Goal: Transaction & Acquisition: Purchase product/service

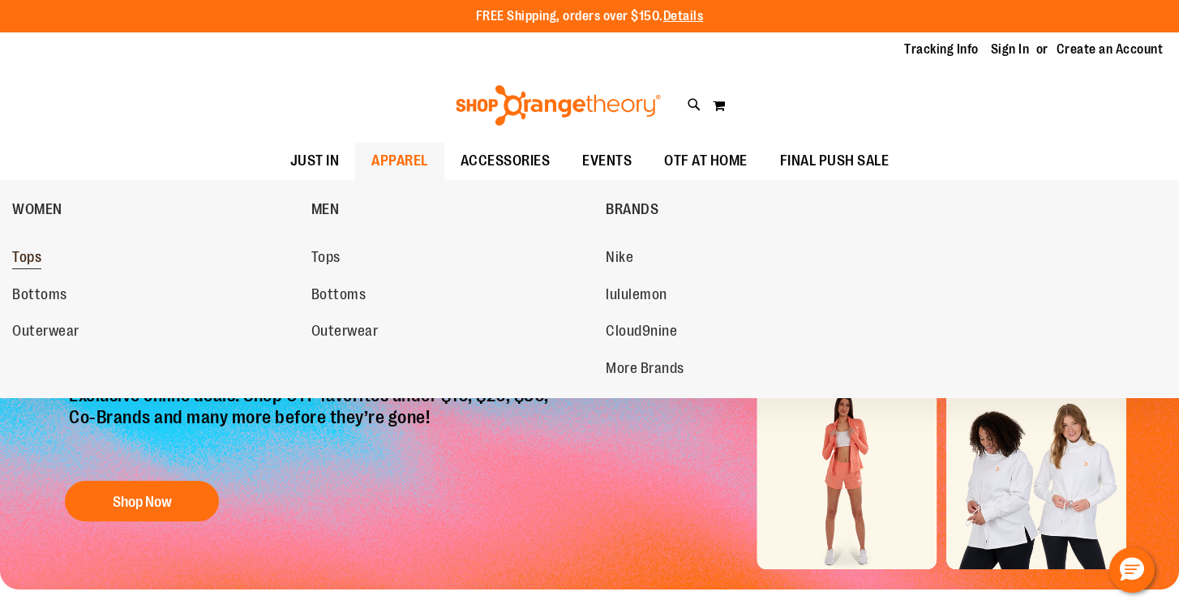
click at [29, 267] on span "Tops" at bounding box center [26, 259] width 29 height 20
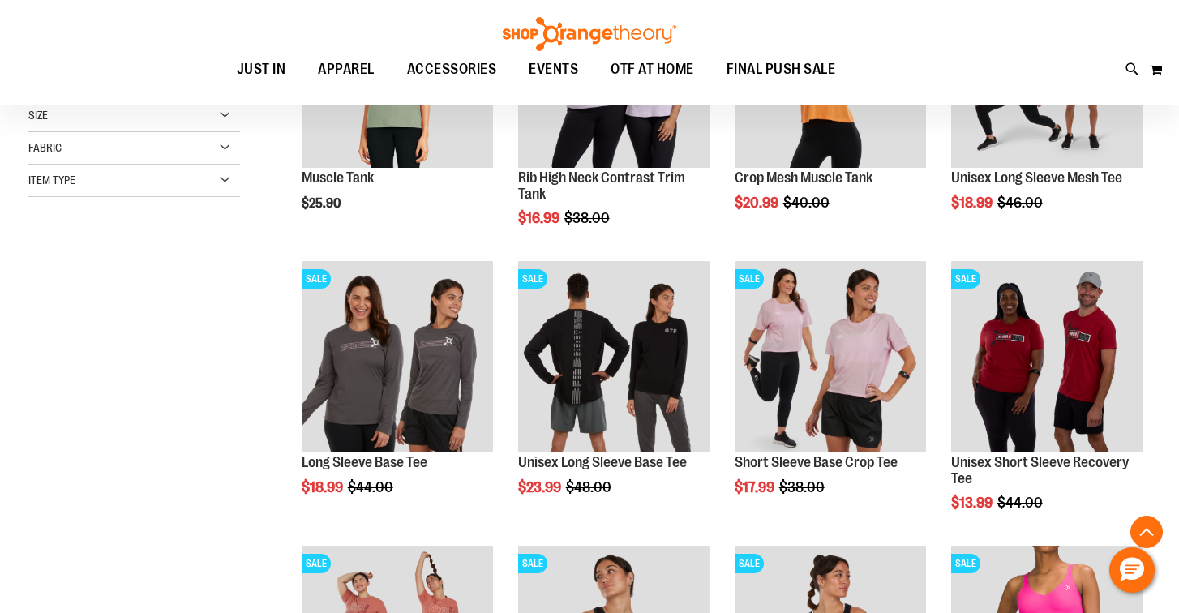
scroll to position [357, 0]
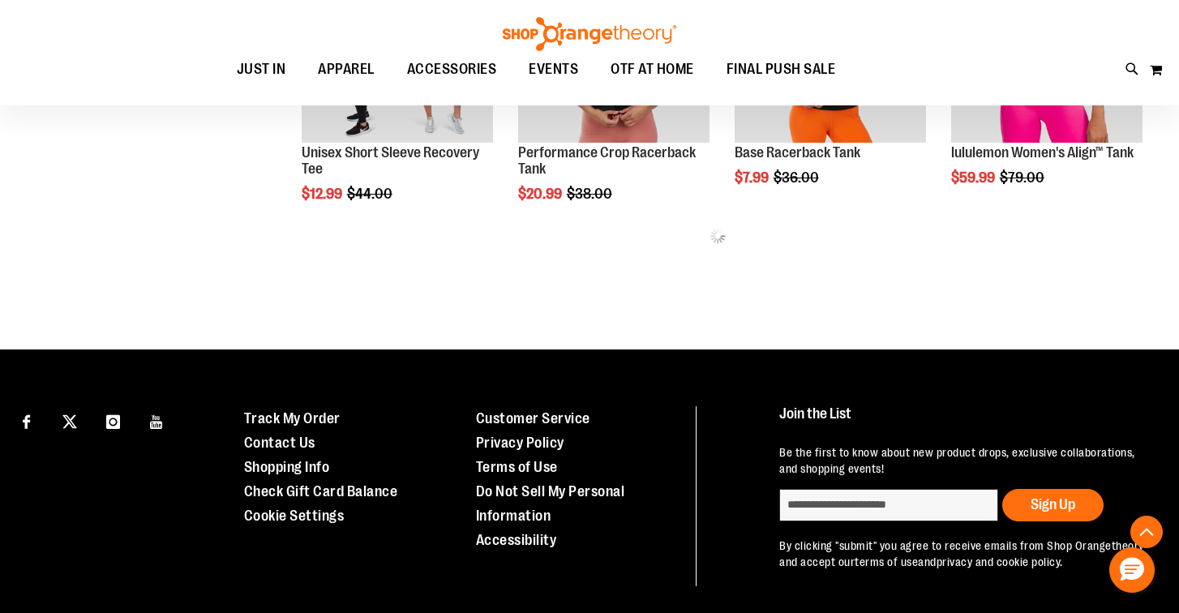
scroll to position [983, 0]
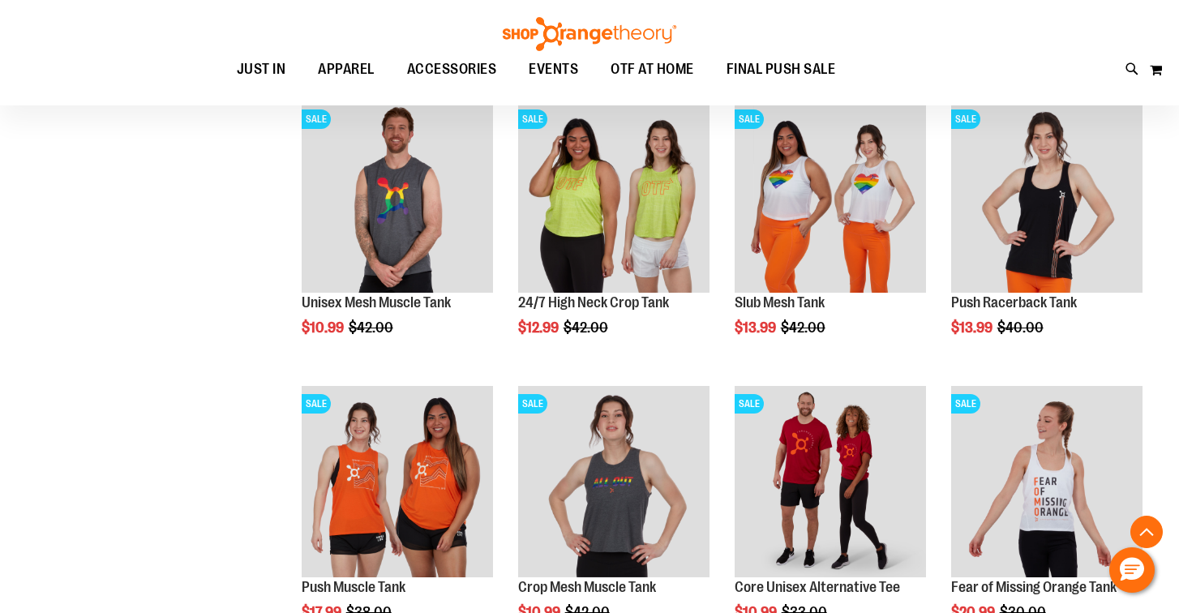
scroll to position [1364, 0]
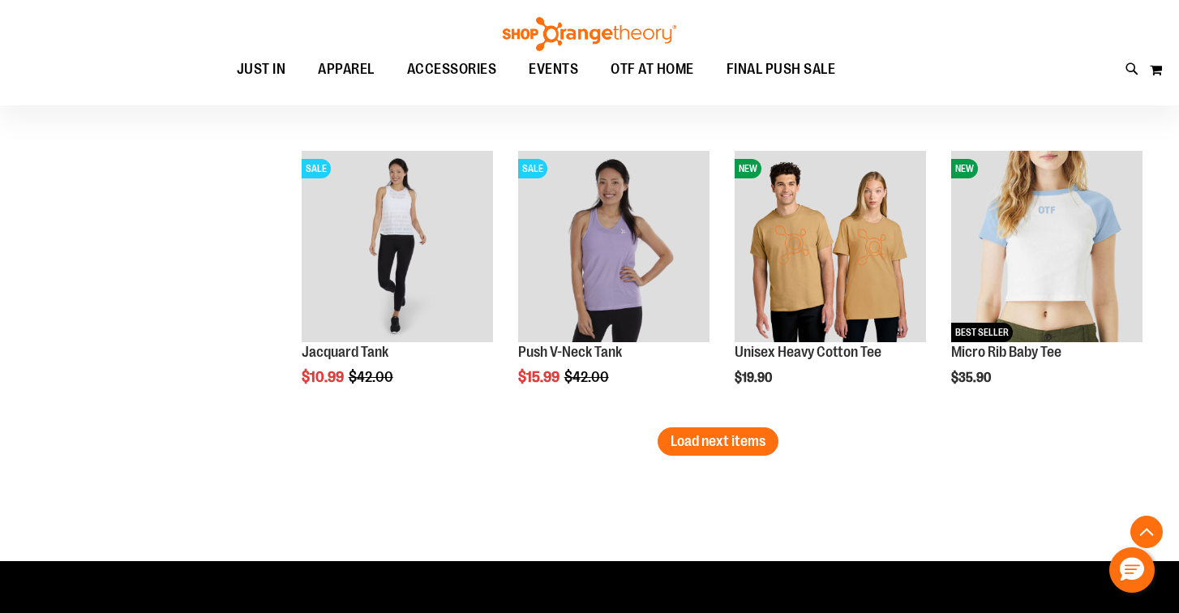
scroll to position [2462, 0]
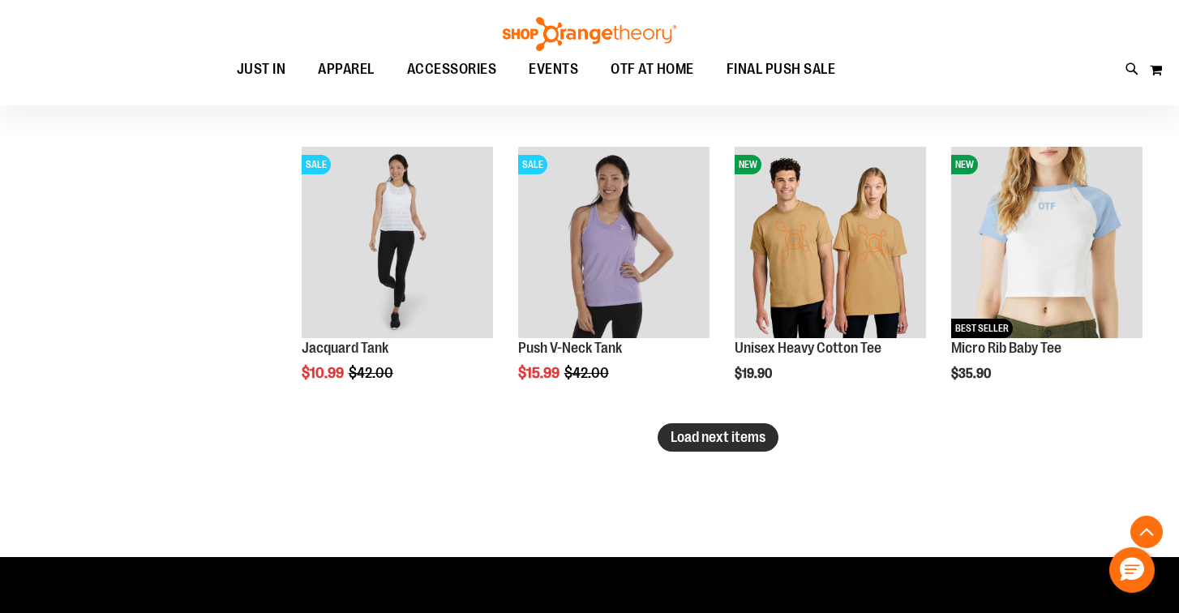
click at [756, 440] on span "Load next items" at bounding box center [718, 437] width 95 height 16
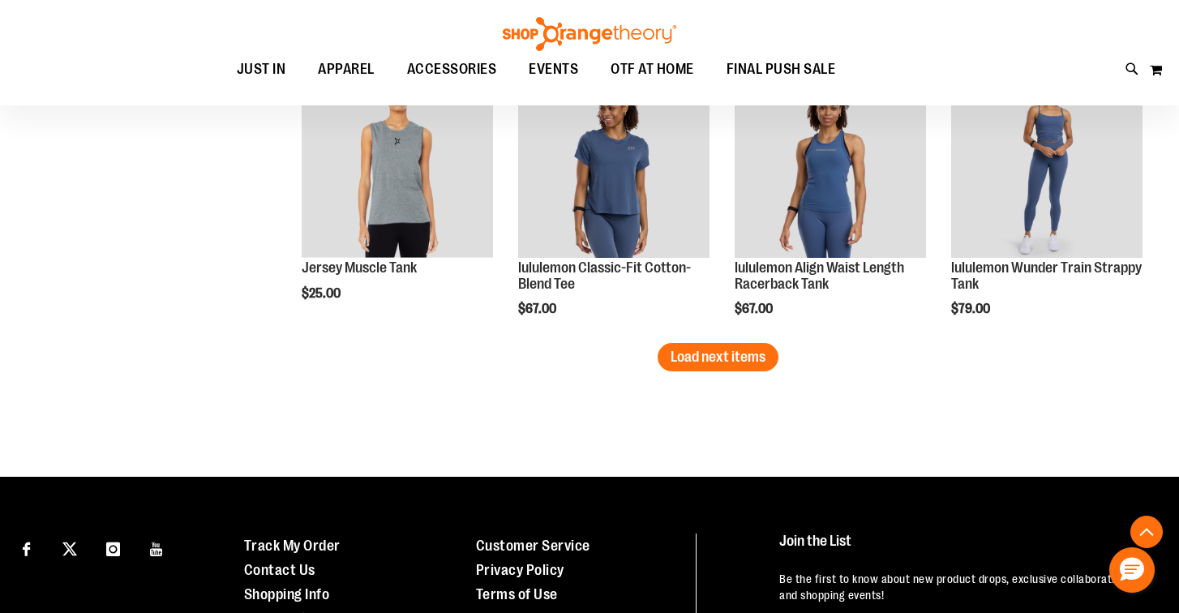
scroll to position [3399, 0]
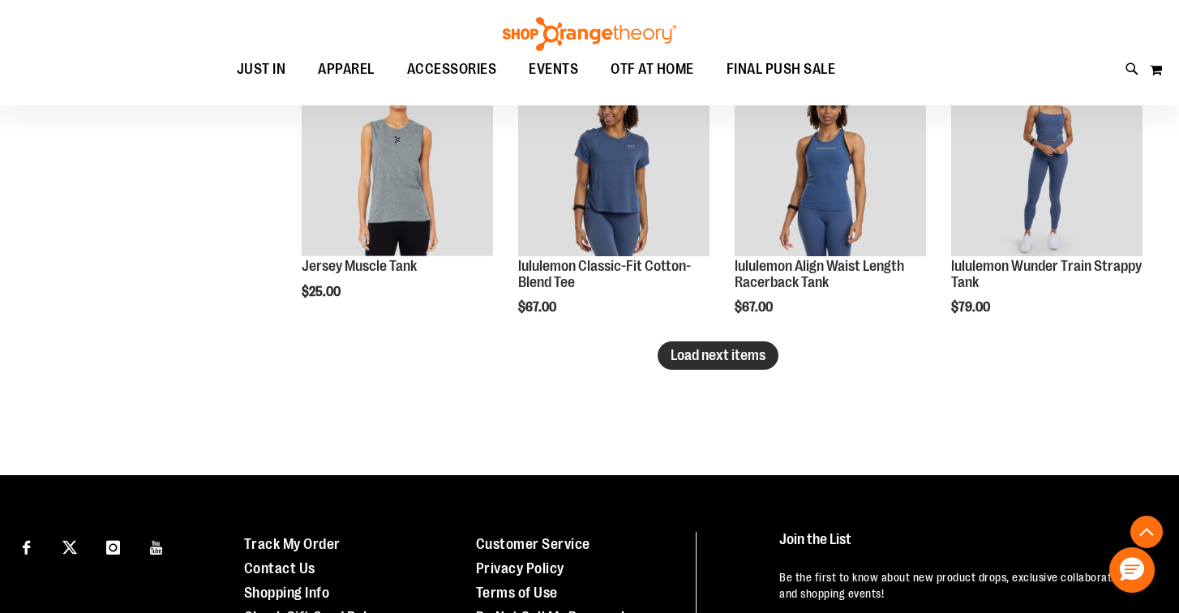
click at [700, 357] on span "Load next items" at bounding box center [718, 355] width 95 height 16
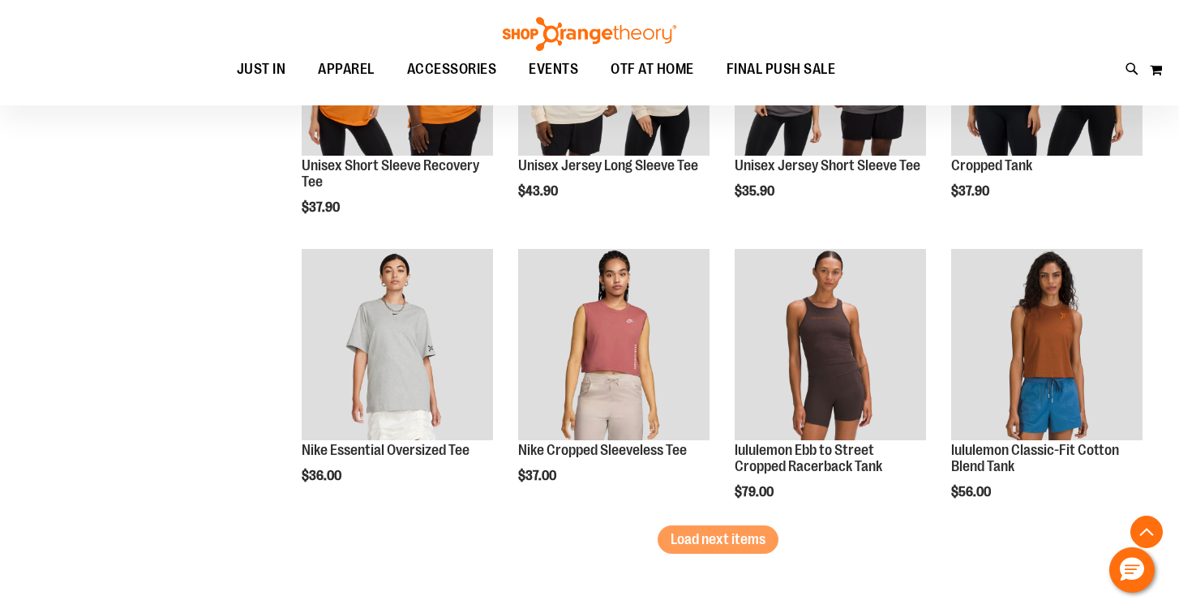
scroll to position [4245, 0]
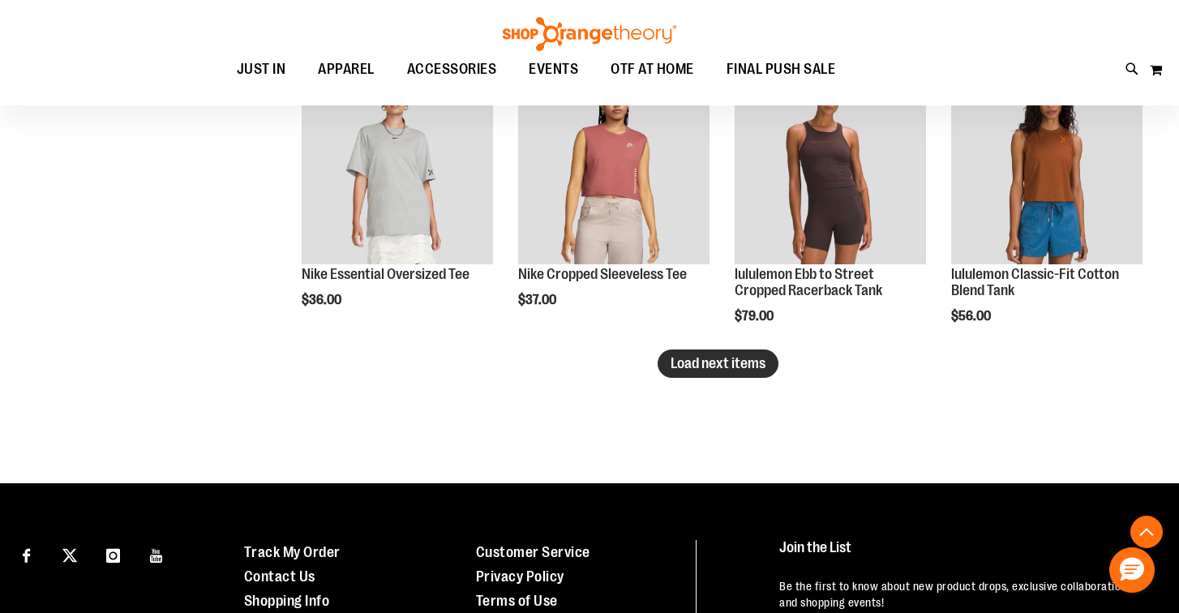
click at [732, 367] on span "Load next items" at bounding box center [718, 363] width 95 height 16
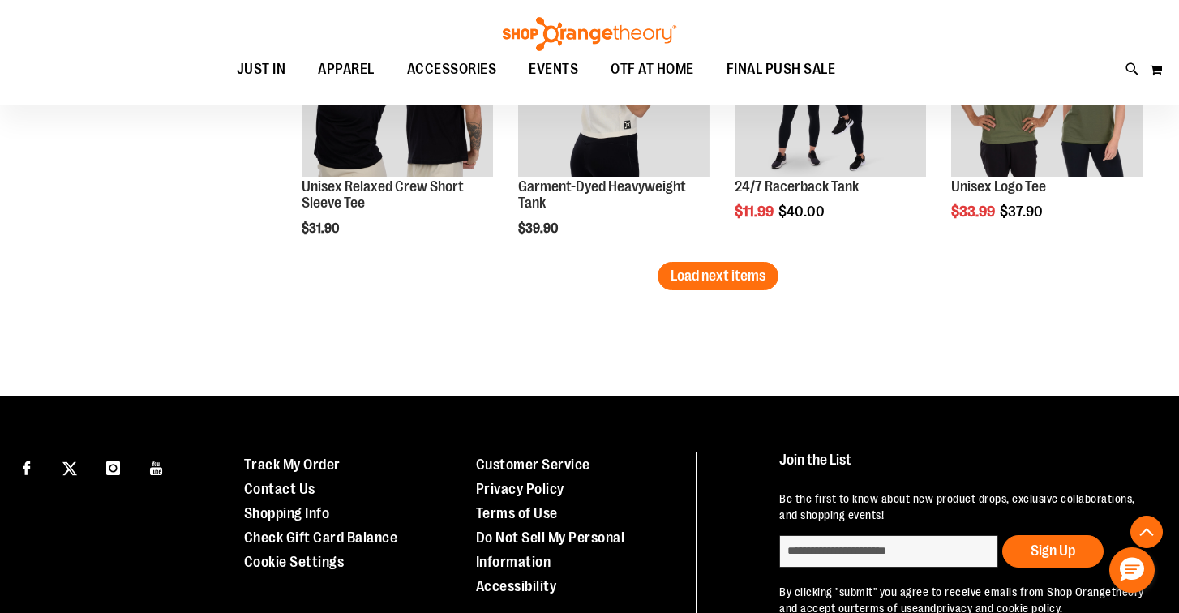
scroll to position [5208, 0]
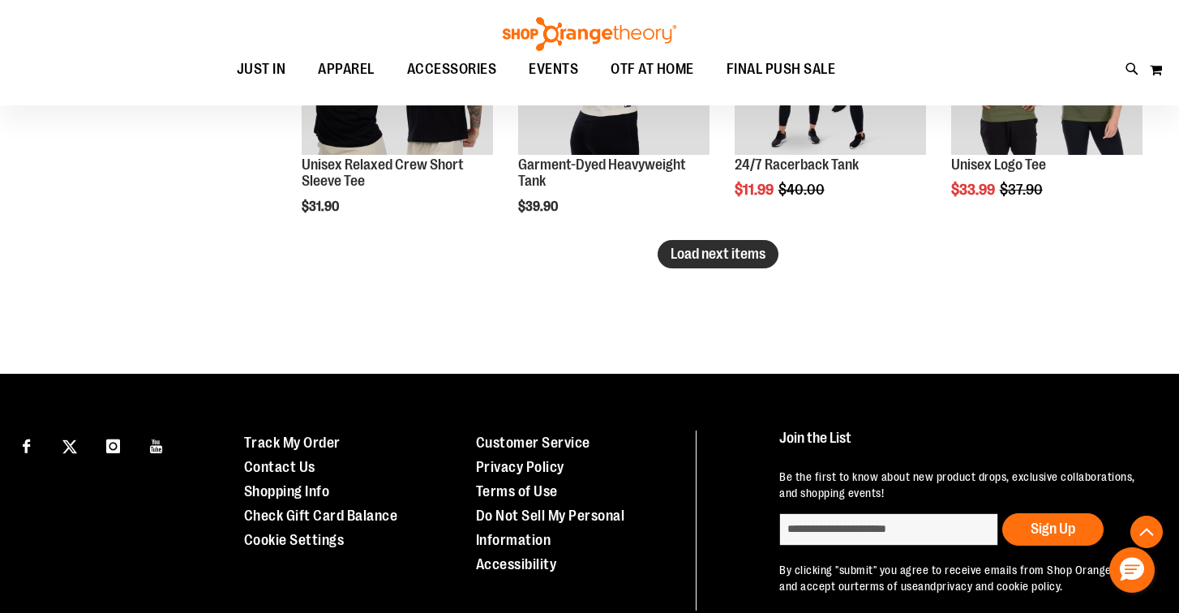
click at [728, 264] on button "Load next items" at bounding box center [718, 254] width 121 height 28
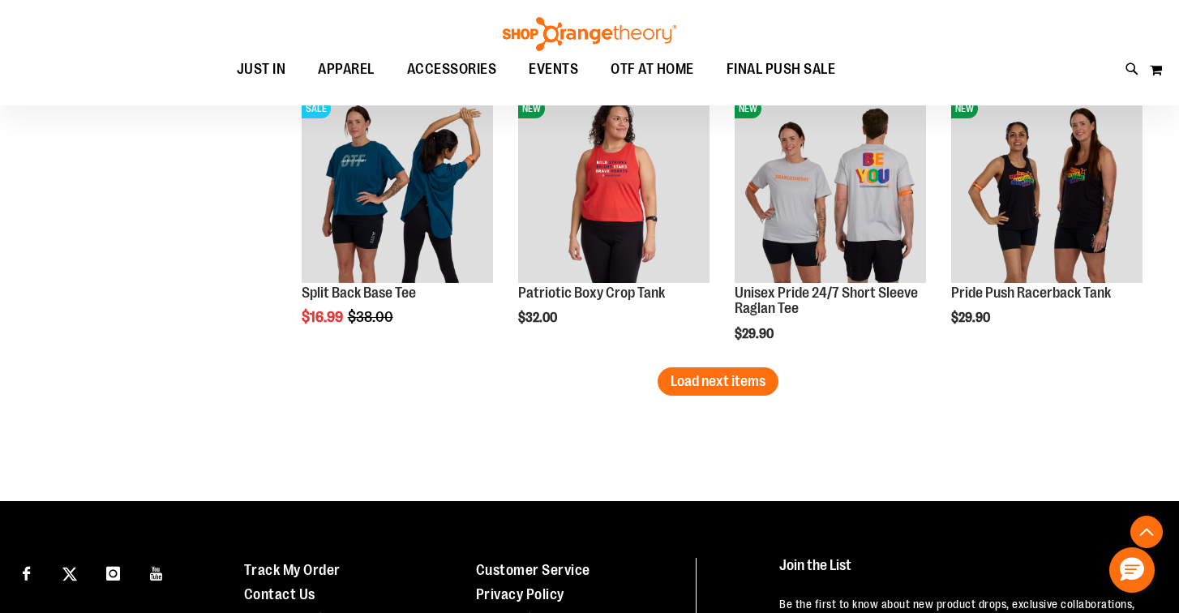
scroll to position [5976, 0]
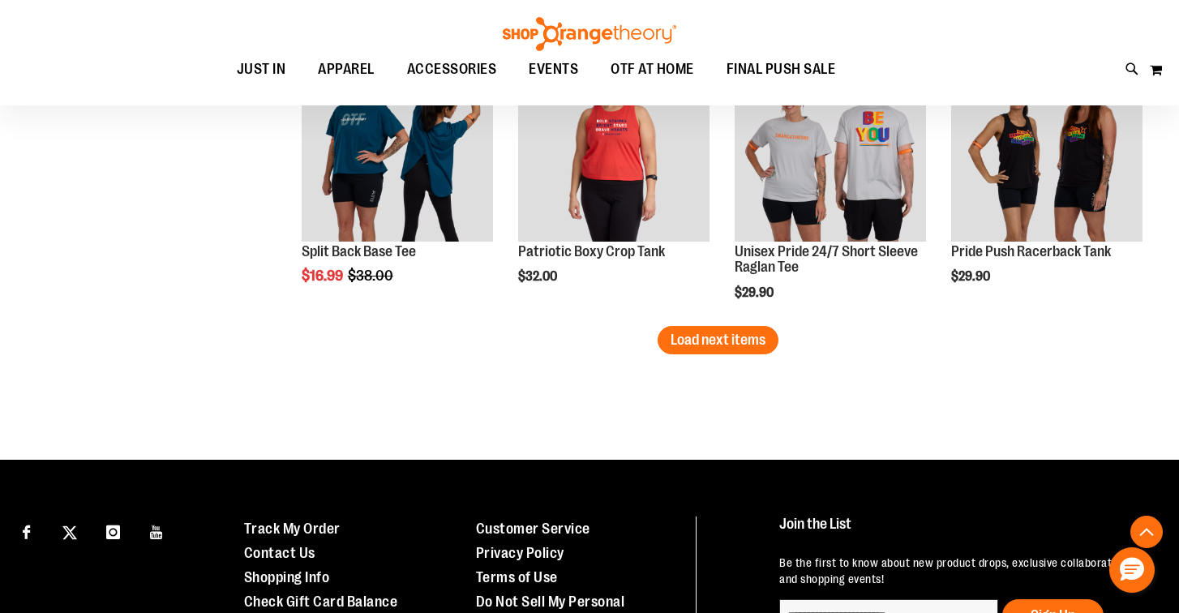
click at [715, 349] on button "Load next items" at bounding box center [718, 340] width 121 height 28
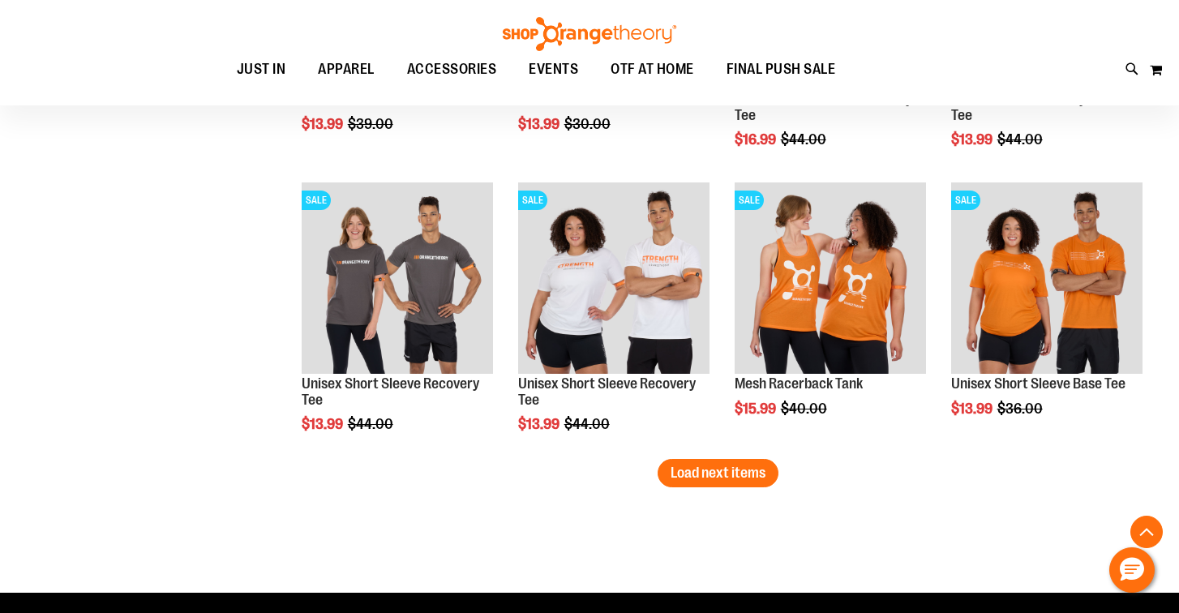
scroll to position [6701, 0]
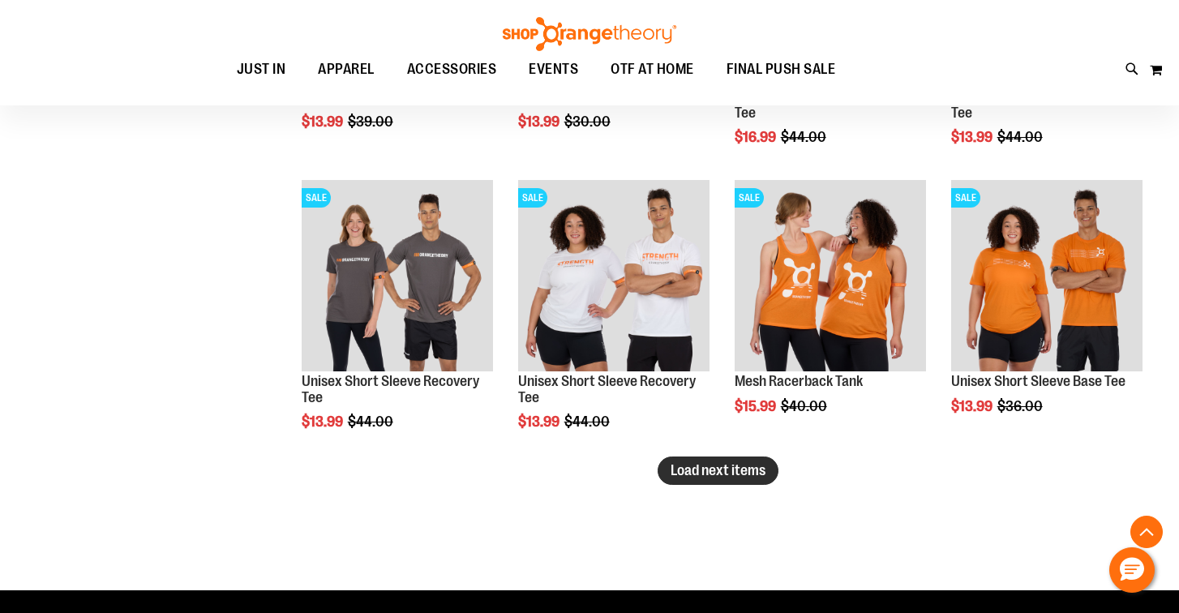
click at [744, 471] on span "Load next items" at bounding box center [718, 470] width 95 height 16
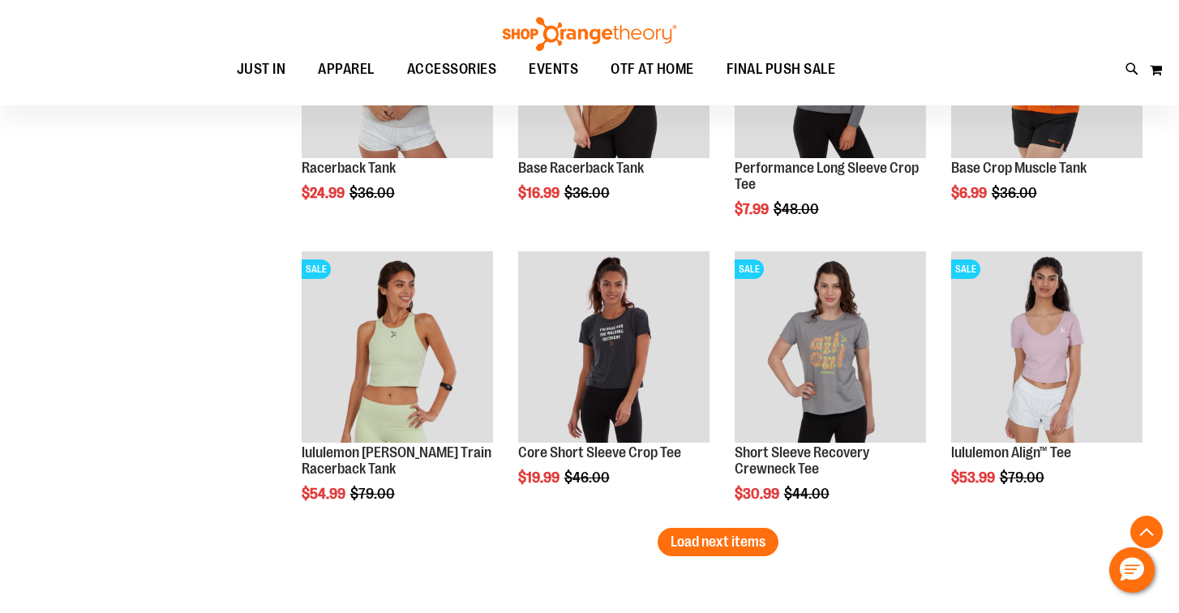
scroll to position [7513, 0]
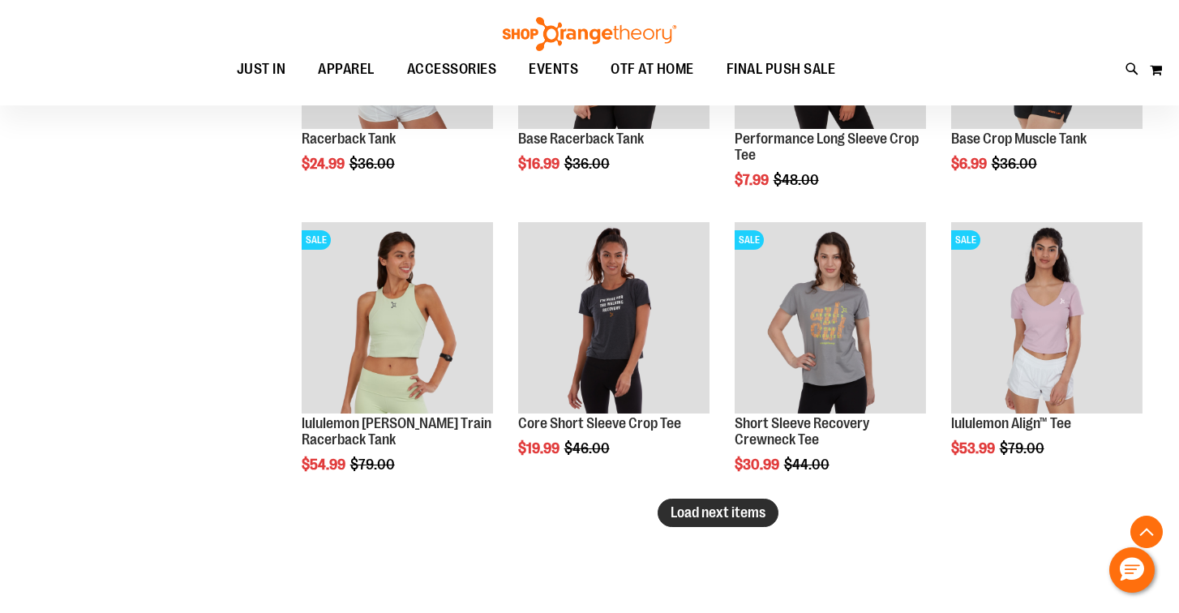
click at [698, 526] on button "Load next items" at bounding box center [718, 513] width 121 height 28
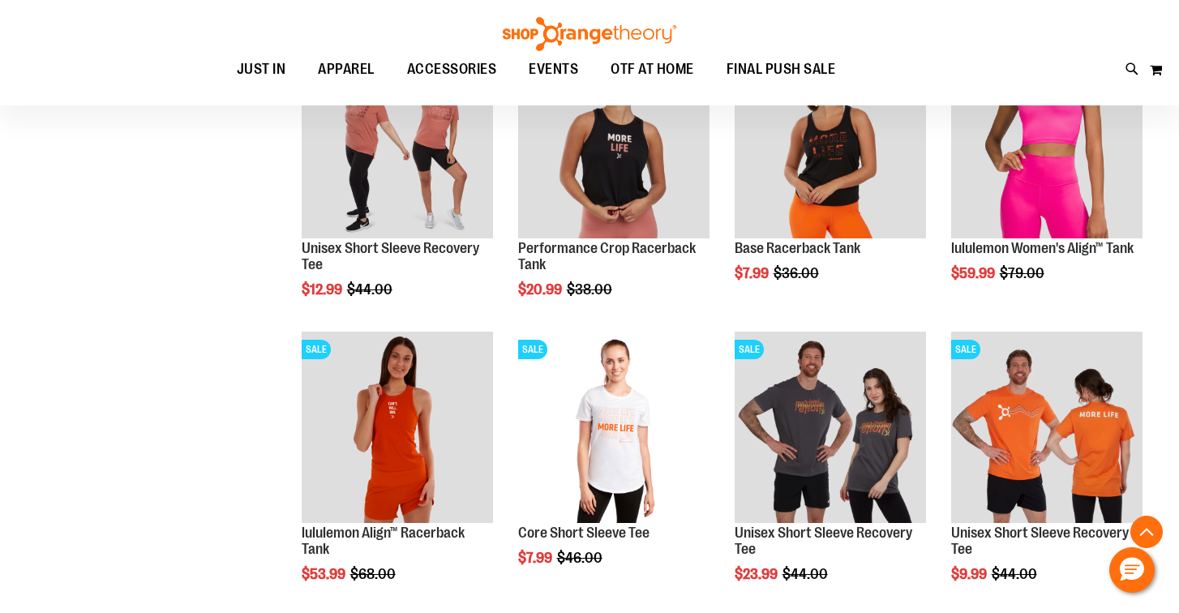
scroll to position [161, 0]
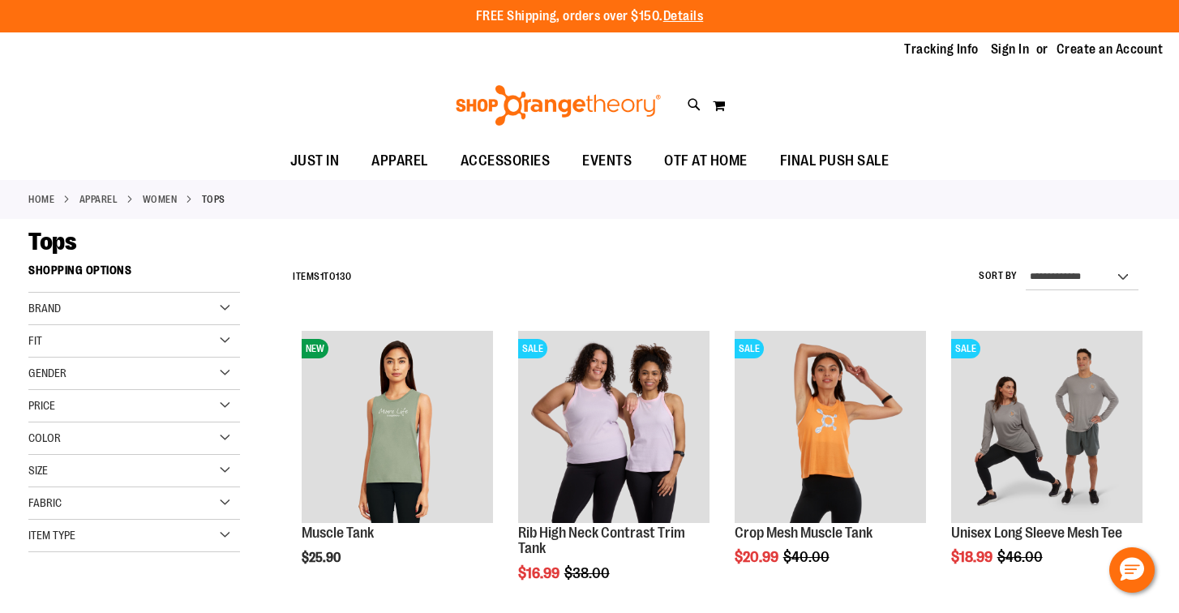
click at [169, 199] on link "WOMEN" at bounding box center [160, 199] width 35 height 15
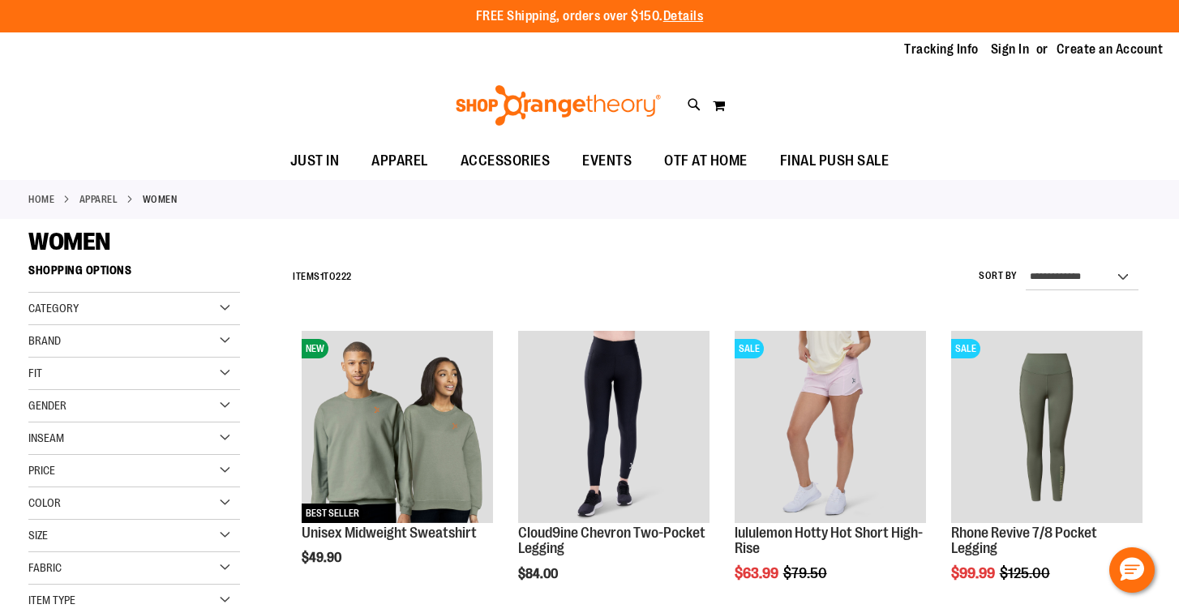
click at [170, 318] on div "Category" at bounding box center [134, 309] width 212 height 32
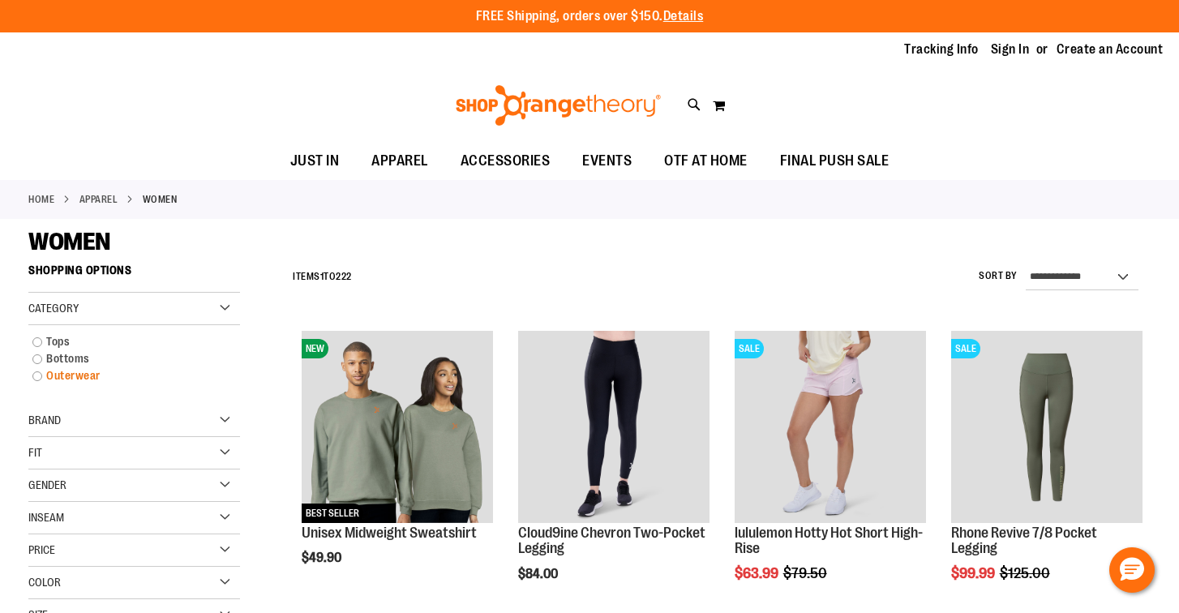
click at [94, 379] on link "Outerwear" at bounding box center [125, 375] width 203 height 17
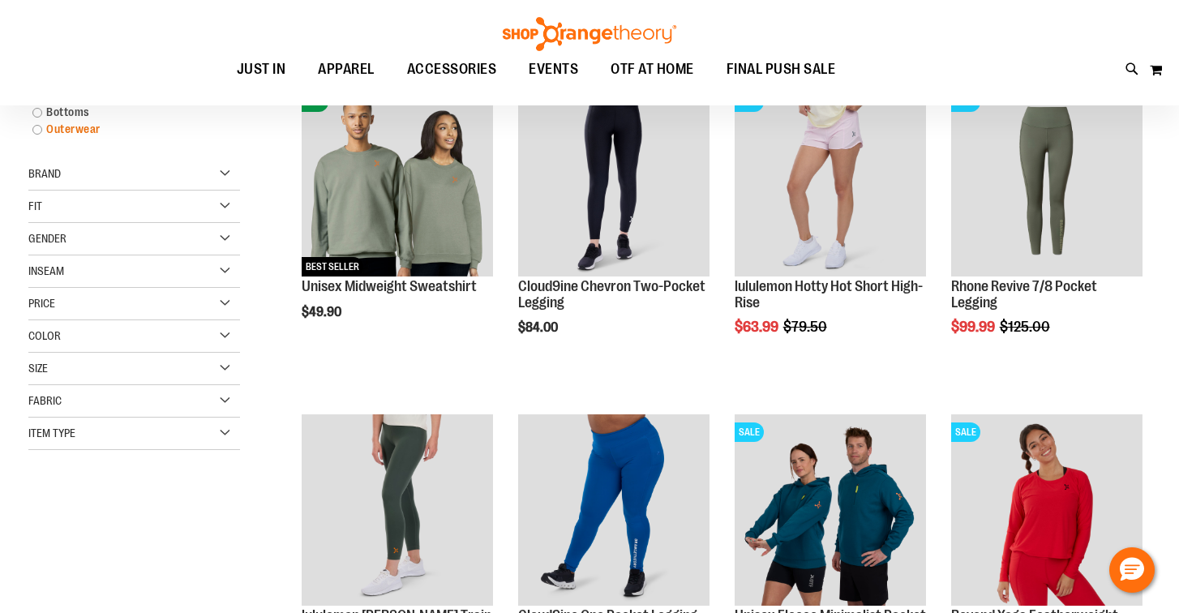
scroll to position [256, 0]
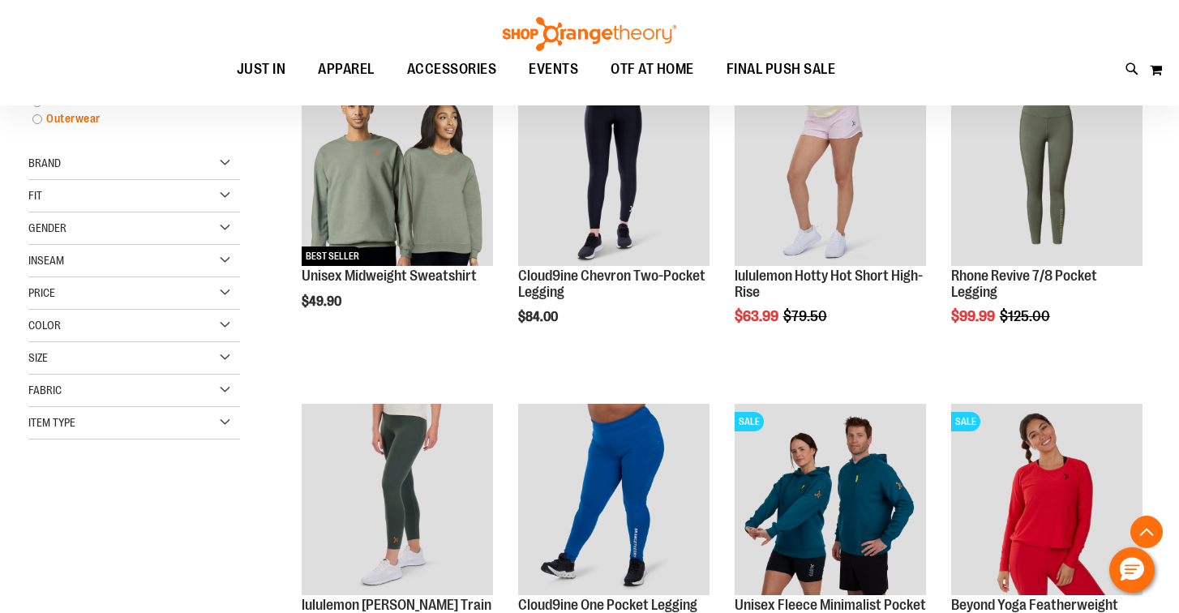
click at [39, 117] on link "Outerwear" at bounding box center [125, 118] width 203 height 17
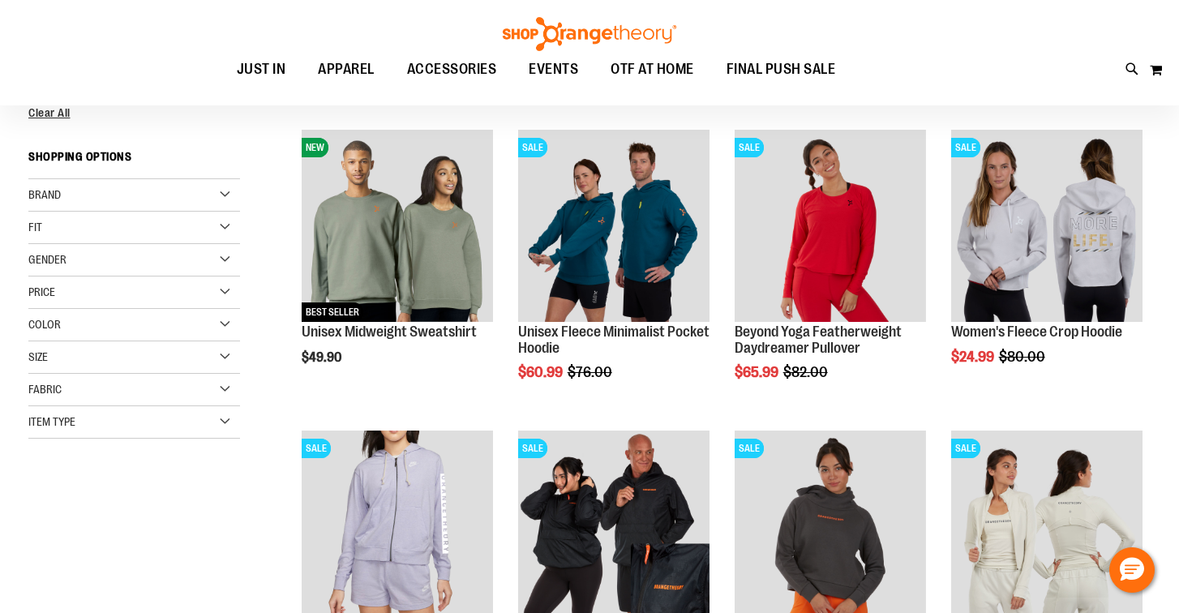
scroll to position [203, 0]
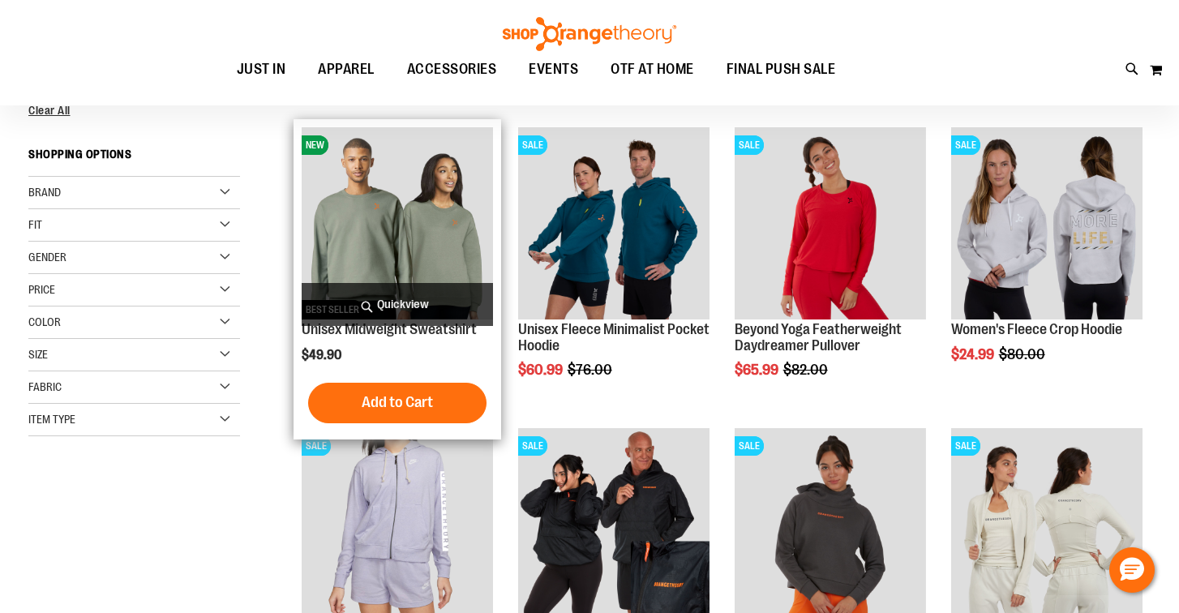
click at [401, 310] on span "Quickview" at bounding box center [397, 304] width 191 height 43
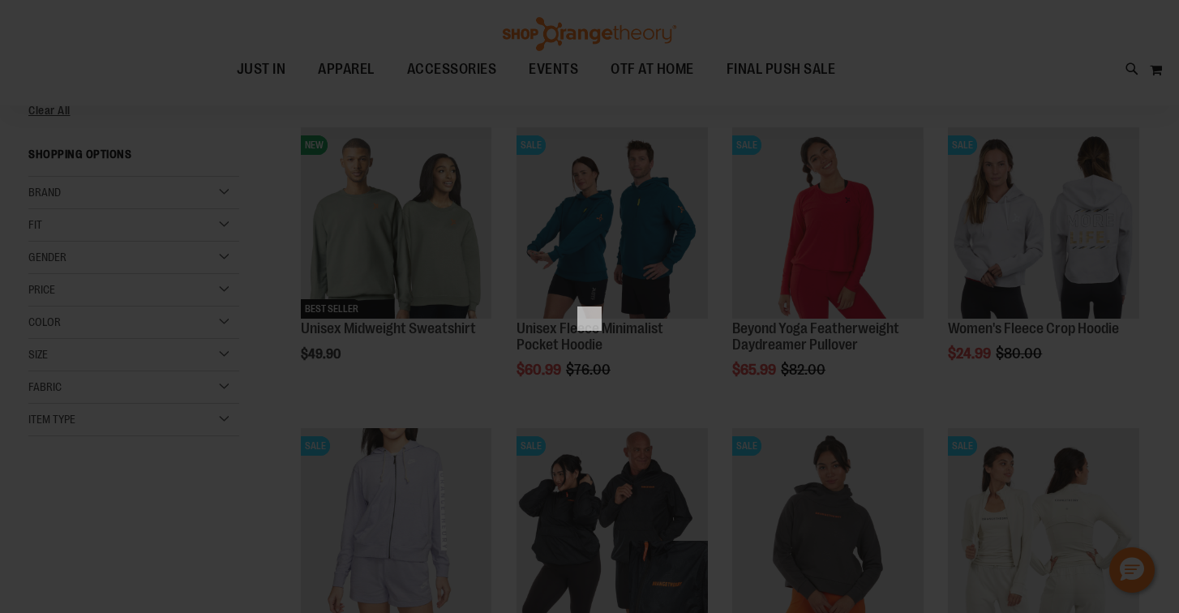
scroll to position [0, 0]
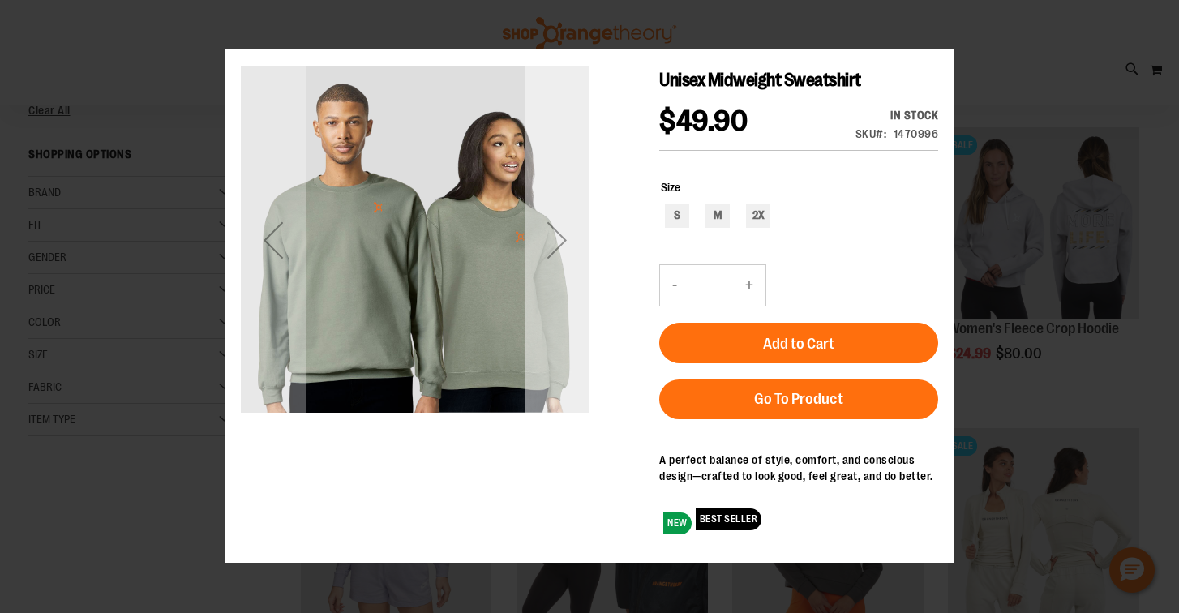
click at [558, 249] on div "Next" at bounding box center [557, 240] width 65 height 65
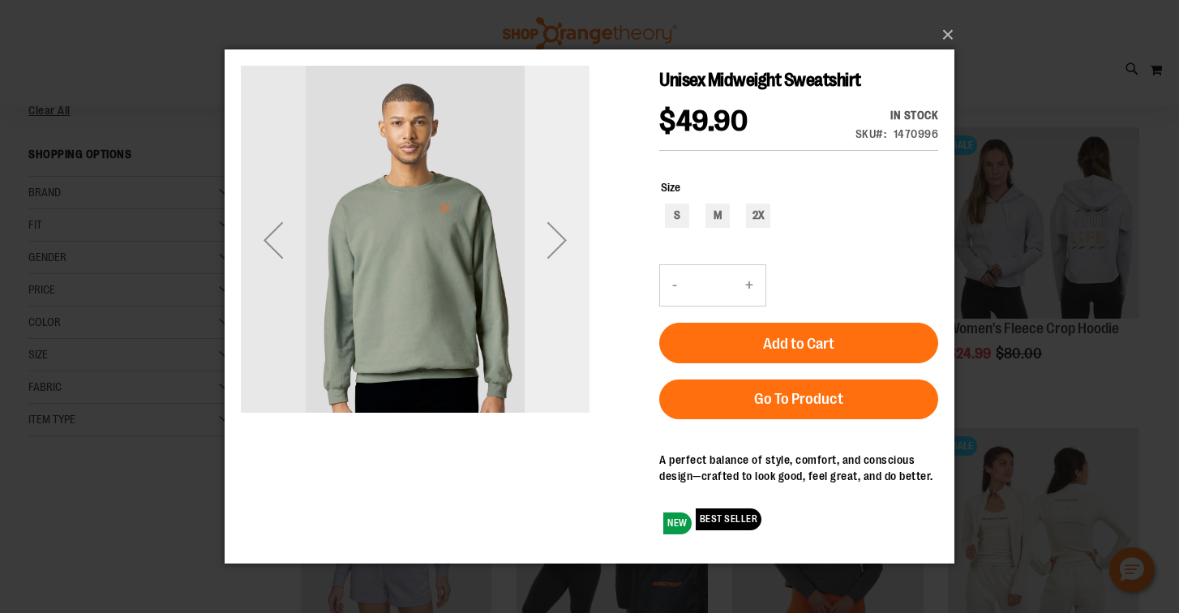
click at [558, 249] on div "Next" at bounding box center [557, 240] width 65 height 65
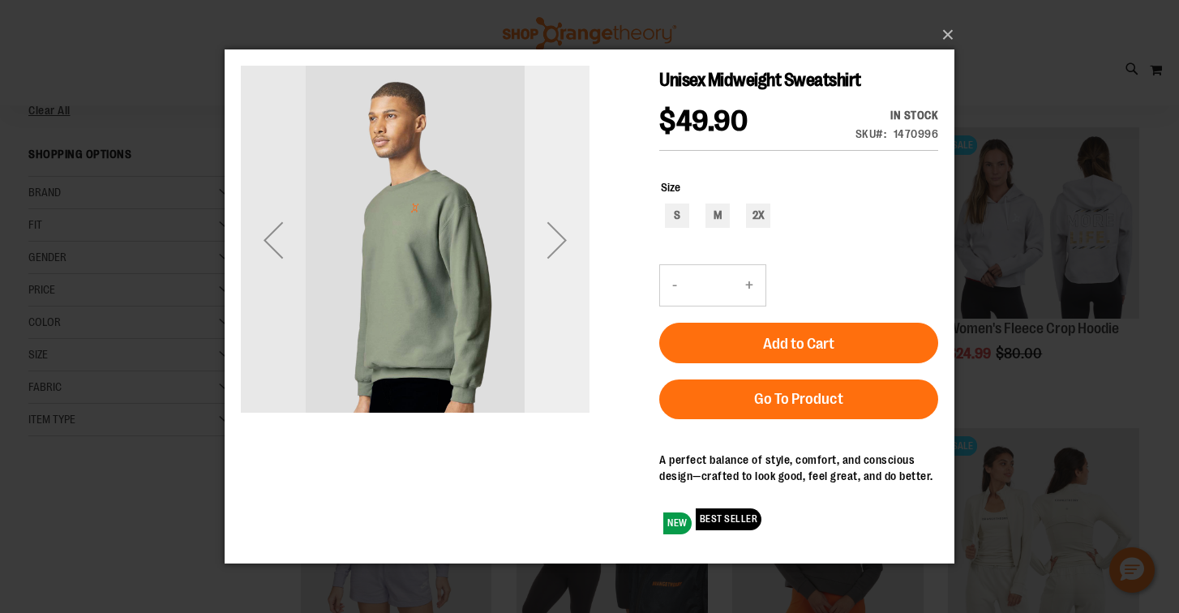
click at [558, 249] on div "Next" at bounding box center [557, 240] width 65 height 65
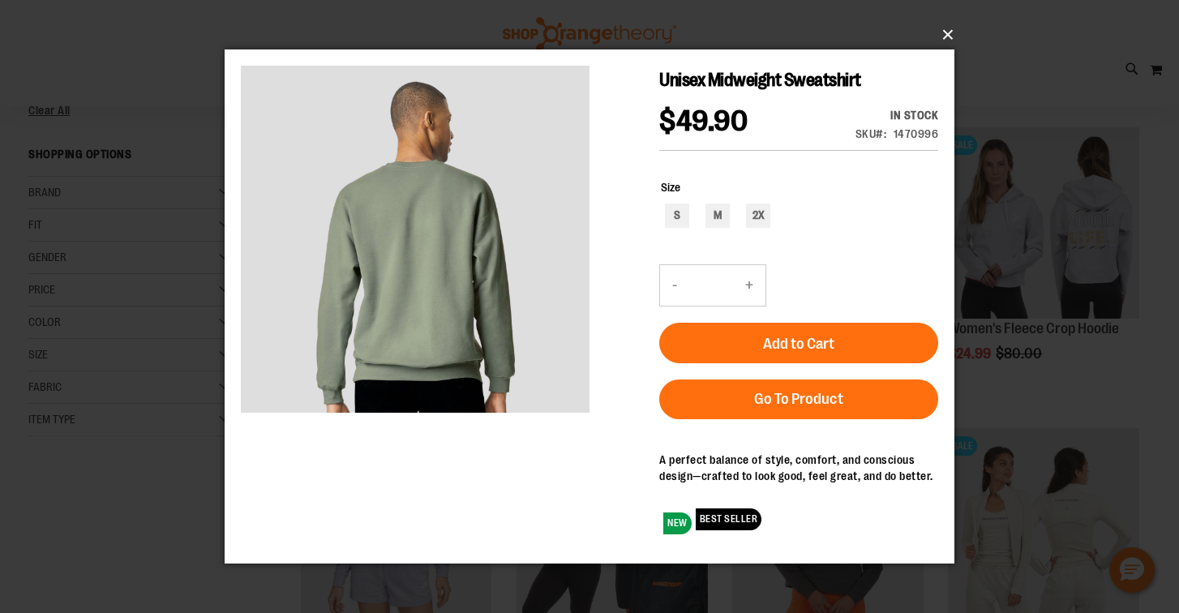
click at [944, 36] on button "×" at bounding box center [595, 35] width 730 height 36
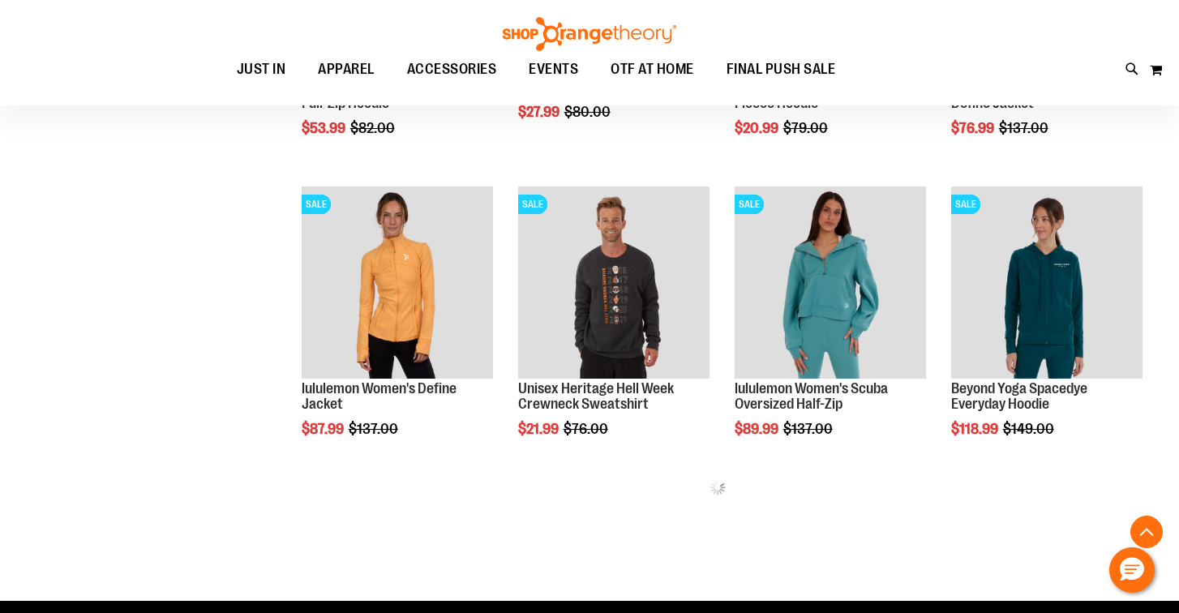
scroll to position [741, 0]
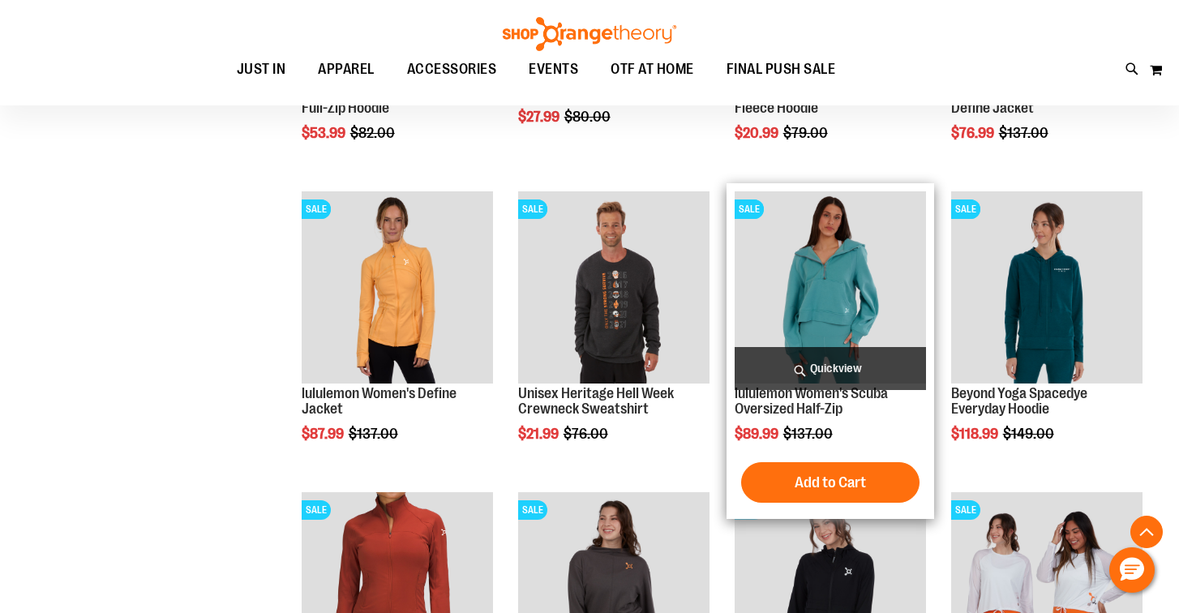
click at [852, 357] on span "Quickview" at bounding box center [830, 368] width 191 height 43
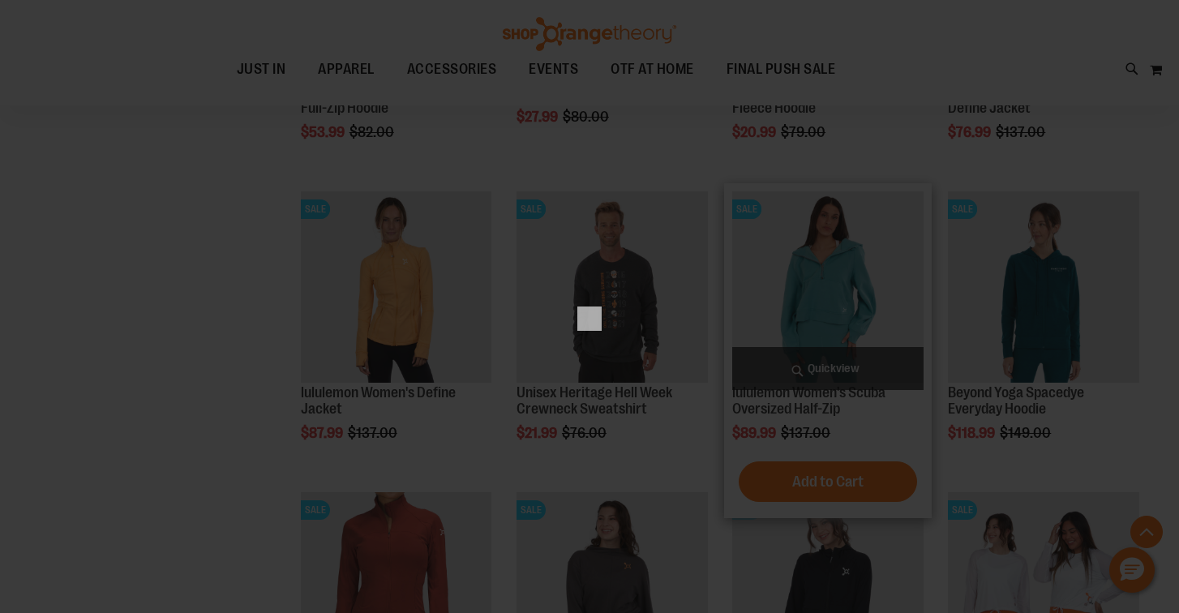
scroll to position [0, 0]
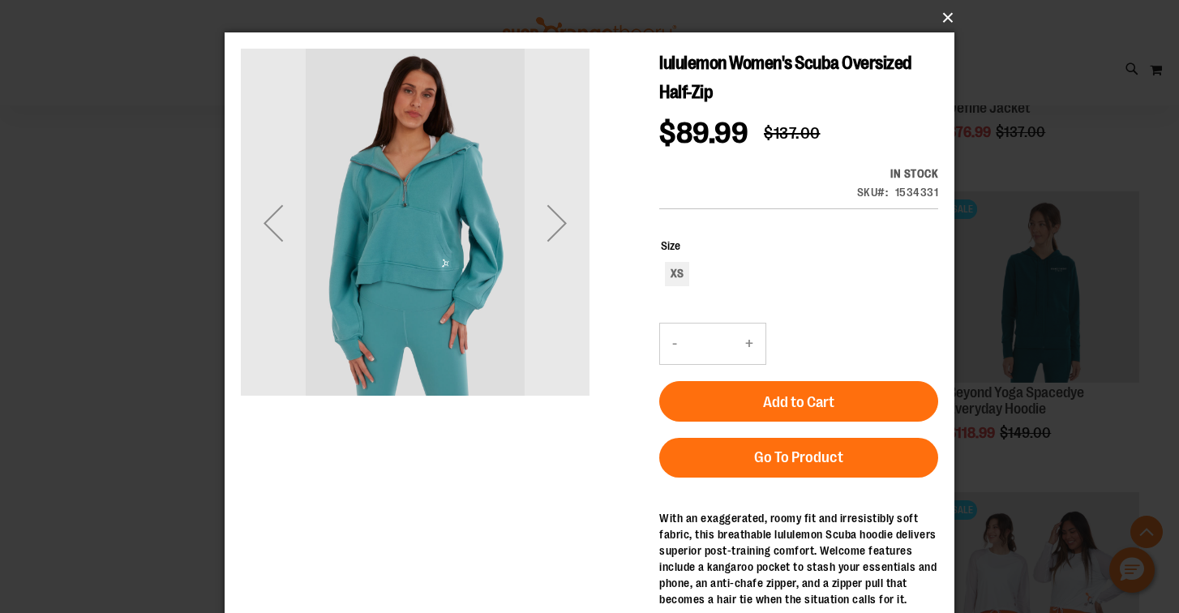
click at [949, 11] on button "×" at bounding box center [595, 18] width 730 height 36
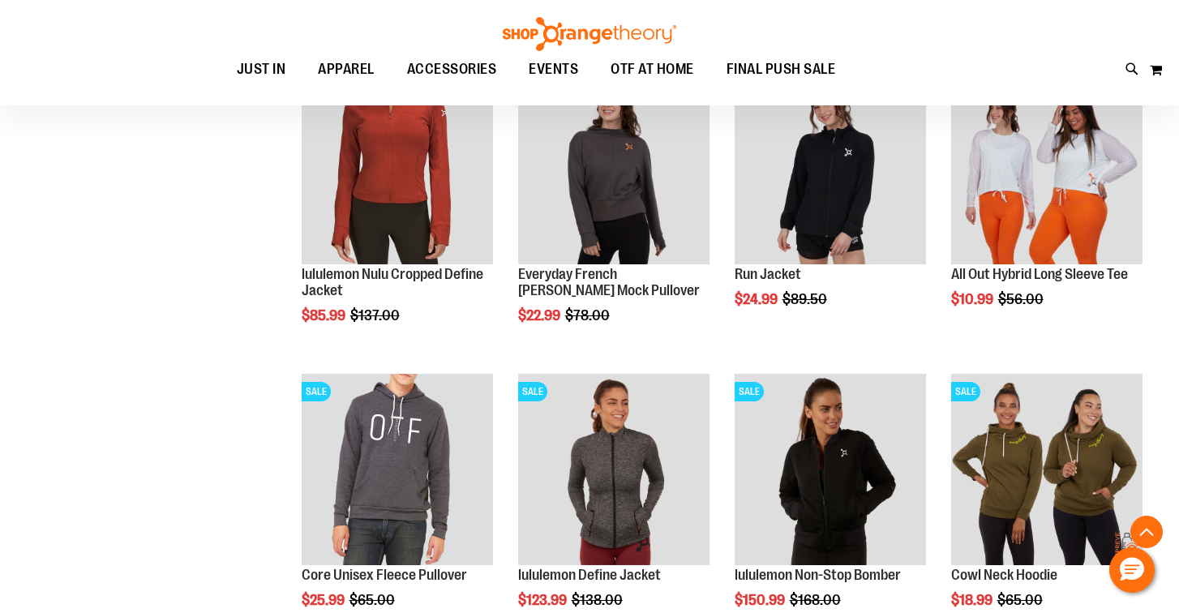
scroll to position [1161, 0]
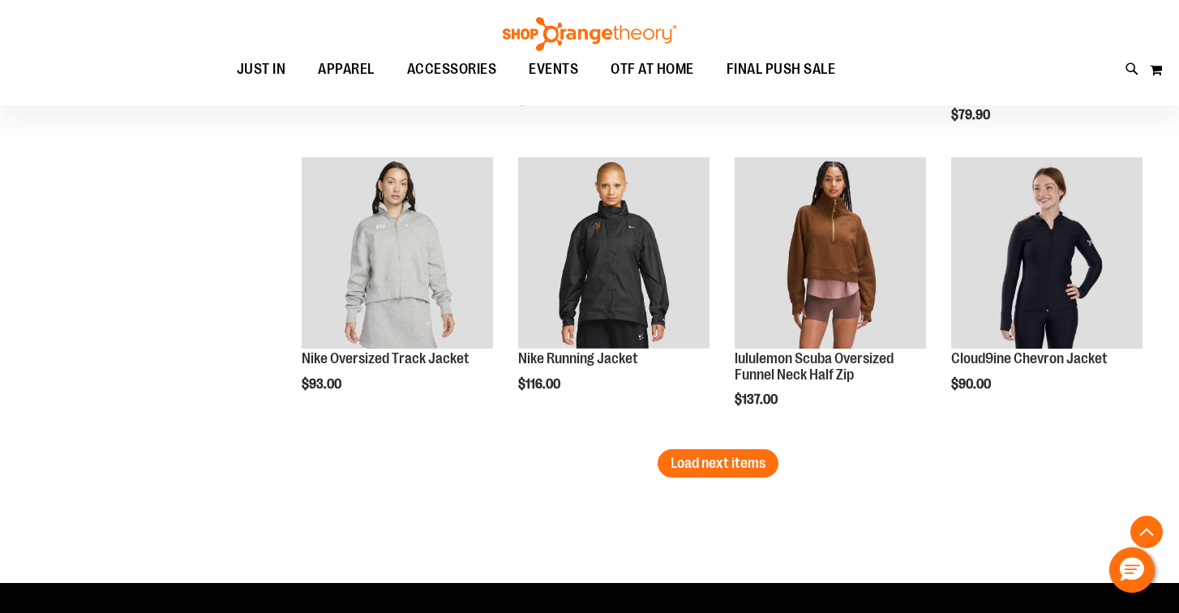
scroll to position [2583, 0]
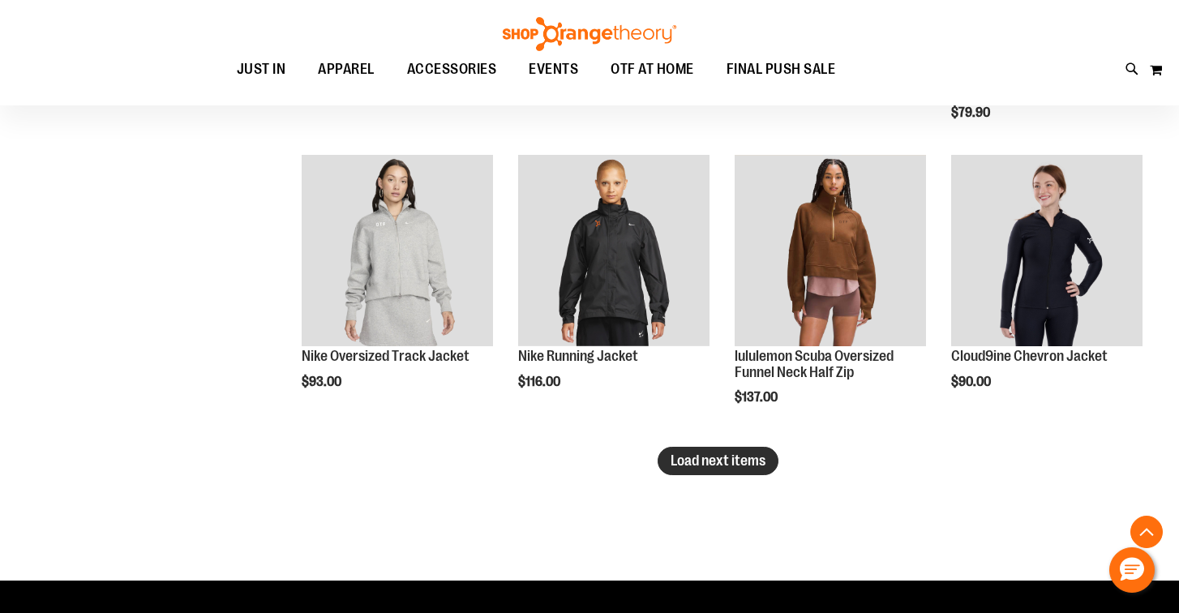
click at [689, 466] on span "Load next items" at bounding box center [718, 461] width 95 height 16
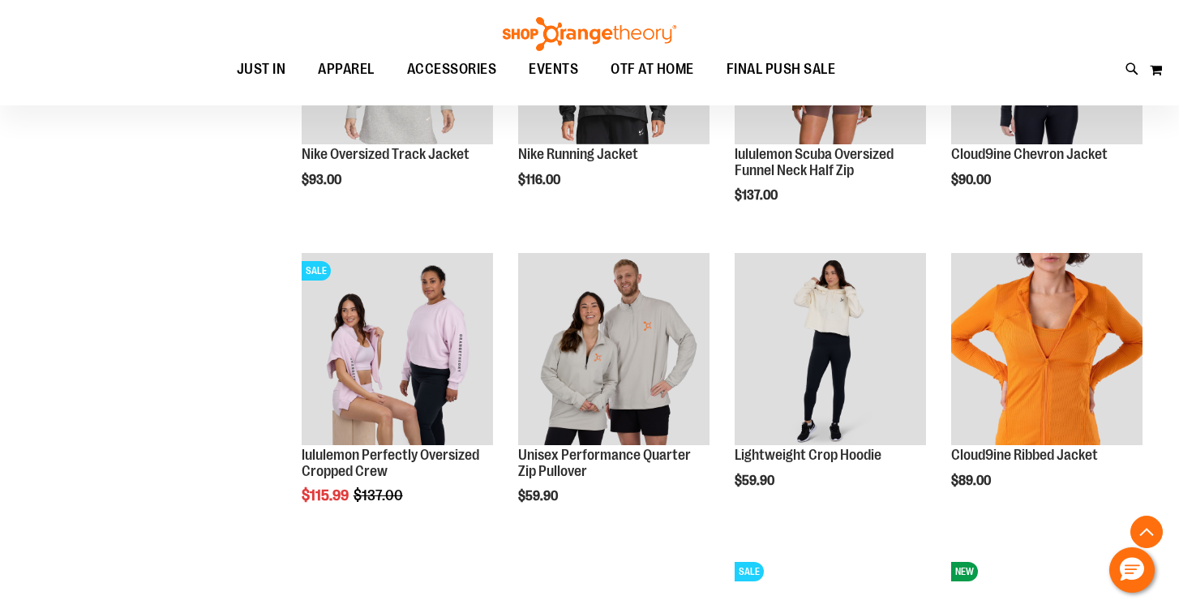
scroll to position [2784, 0]
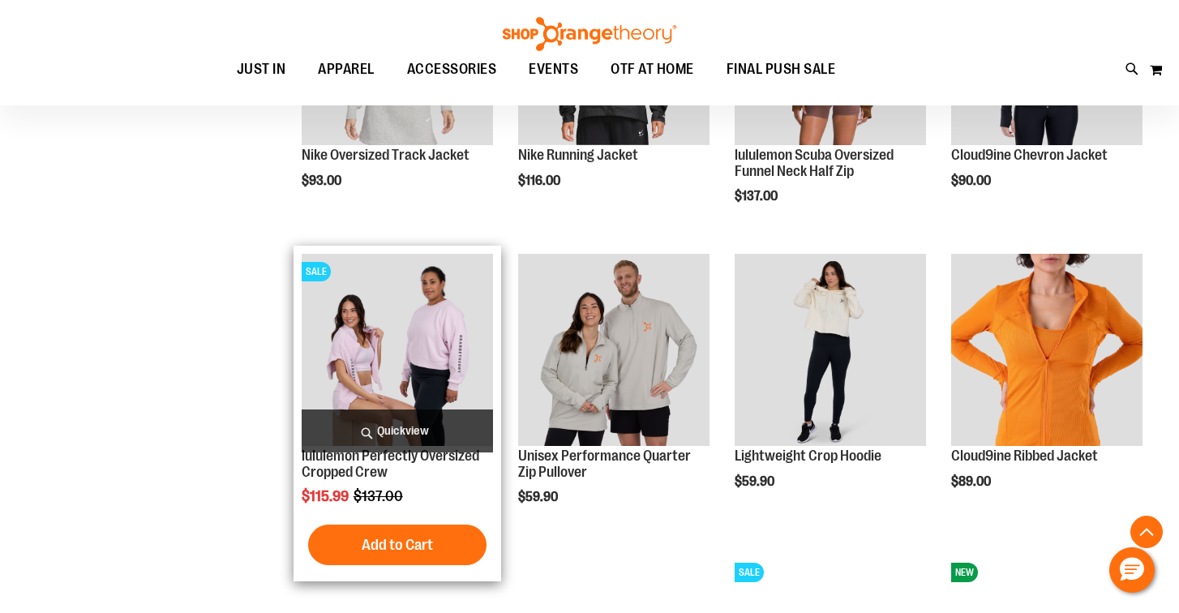
click at [420, 371] on img "product" at bounding box center [397, 349] width 191 height 191
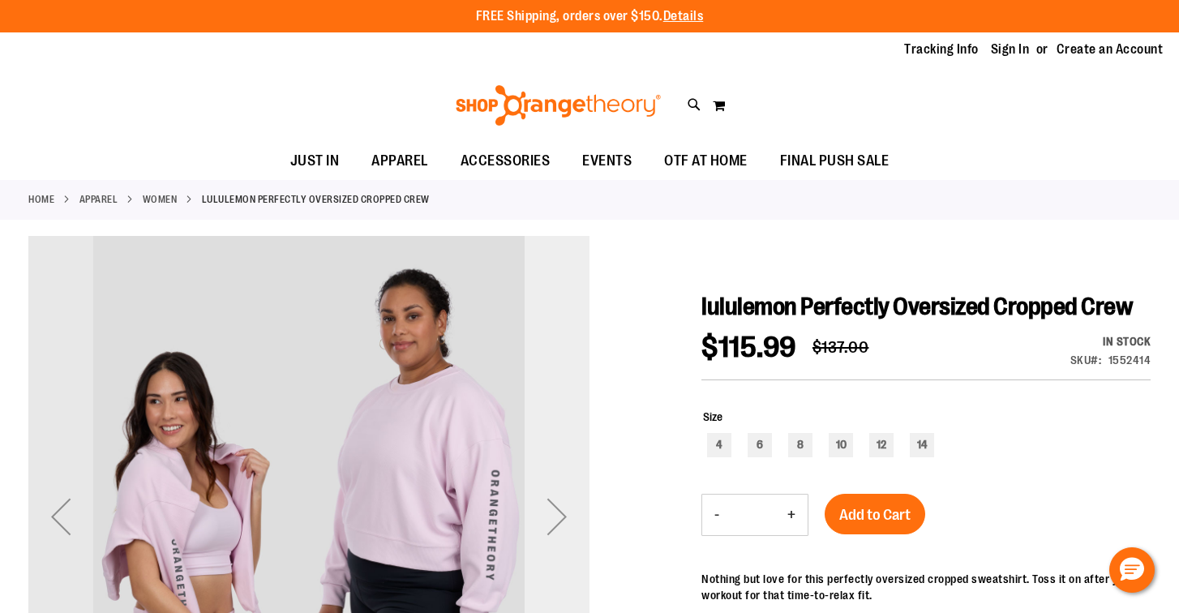
click at [558, 514] on div "Next" at bounding box center [557, 516] width 65 height 65
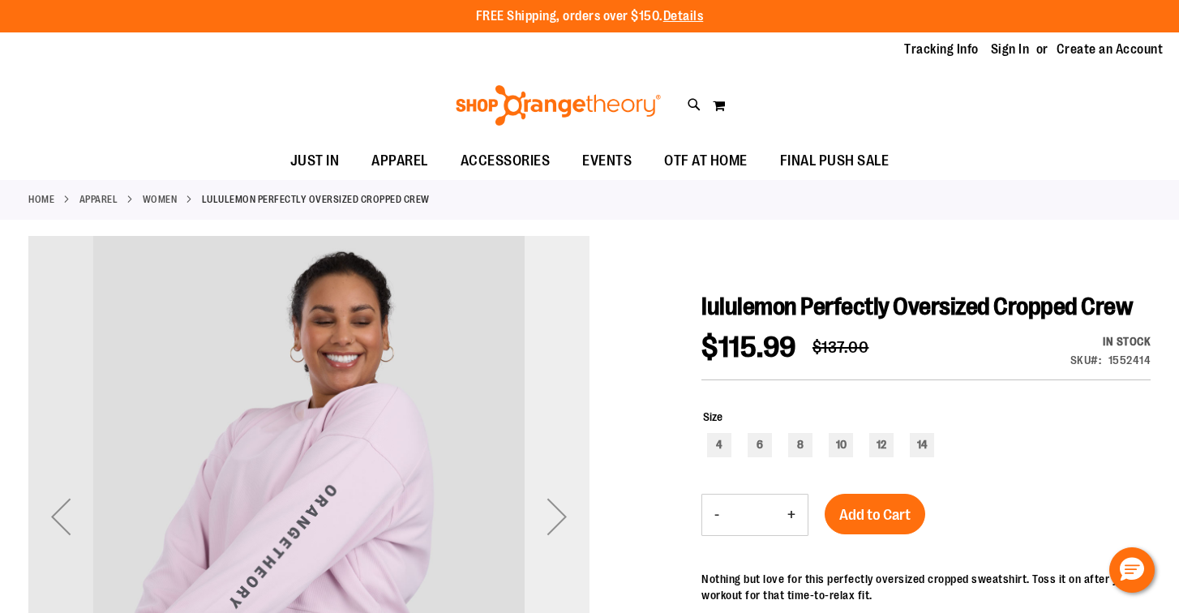
click at [558, 515] on div "Next" at bounding box center [557, 516] width 65 height 65
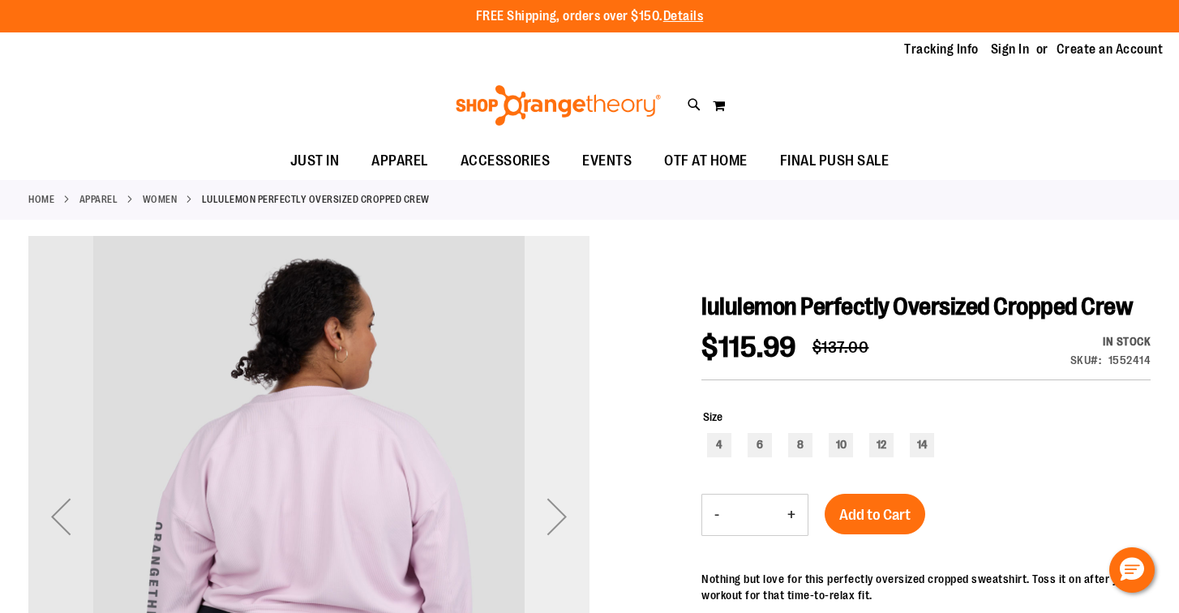
click at [558, 515] on div "Next" at bounding box center [557, 516] width 65 height 65
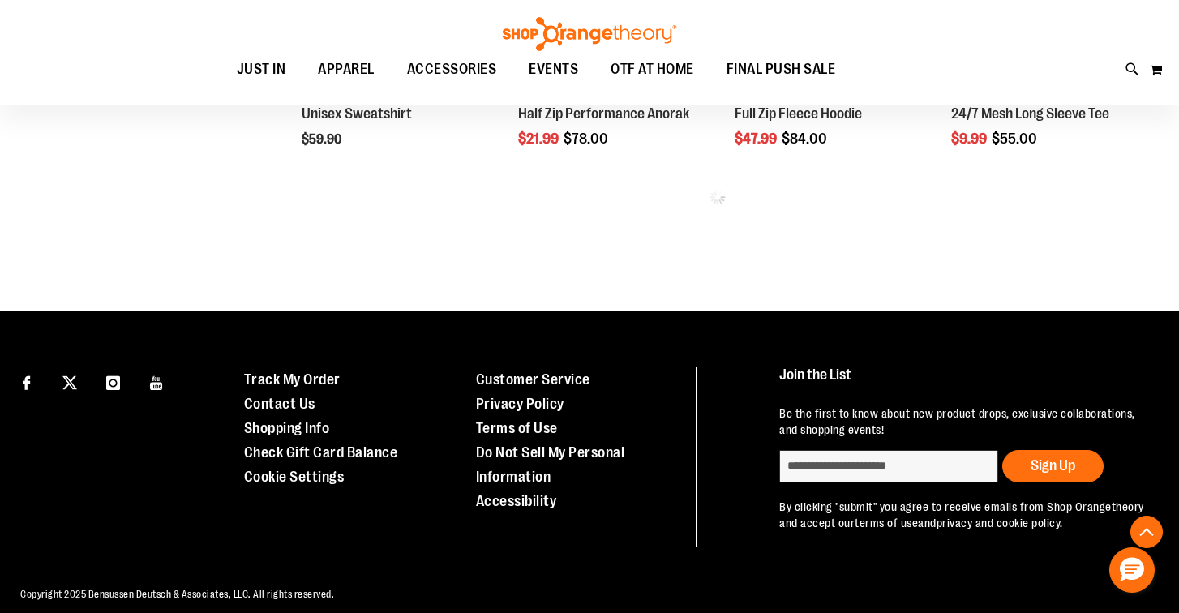
scroll to position [849, 0]
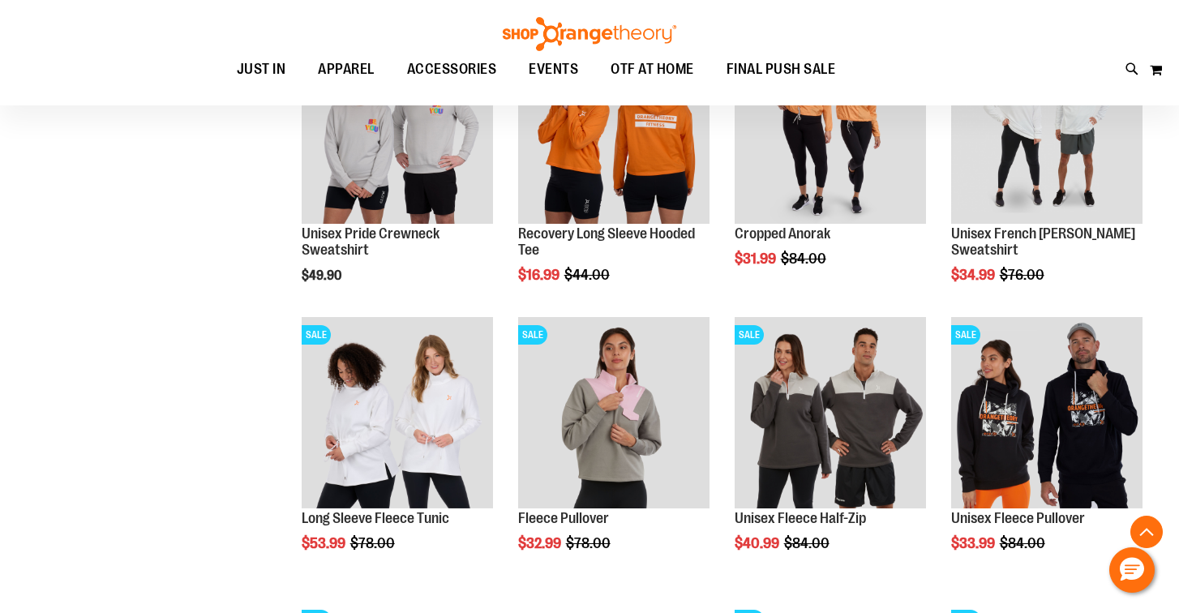
scroll to position [1029, 0]
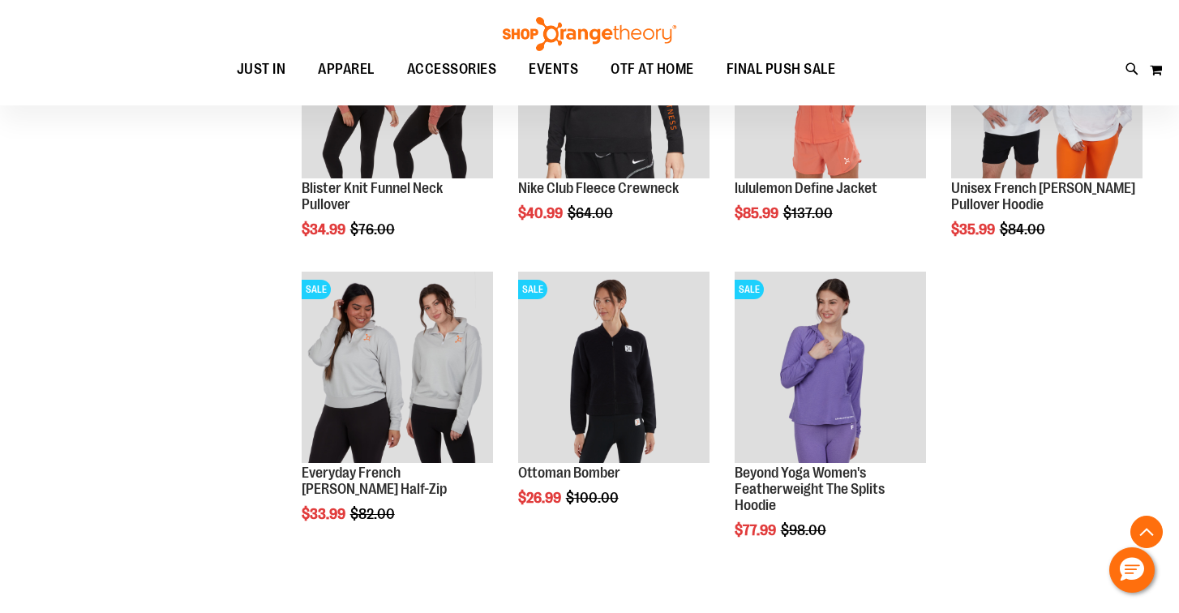
scroll to position [1627, 0]
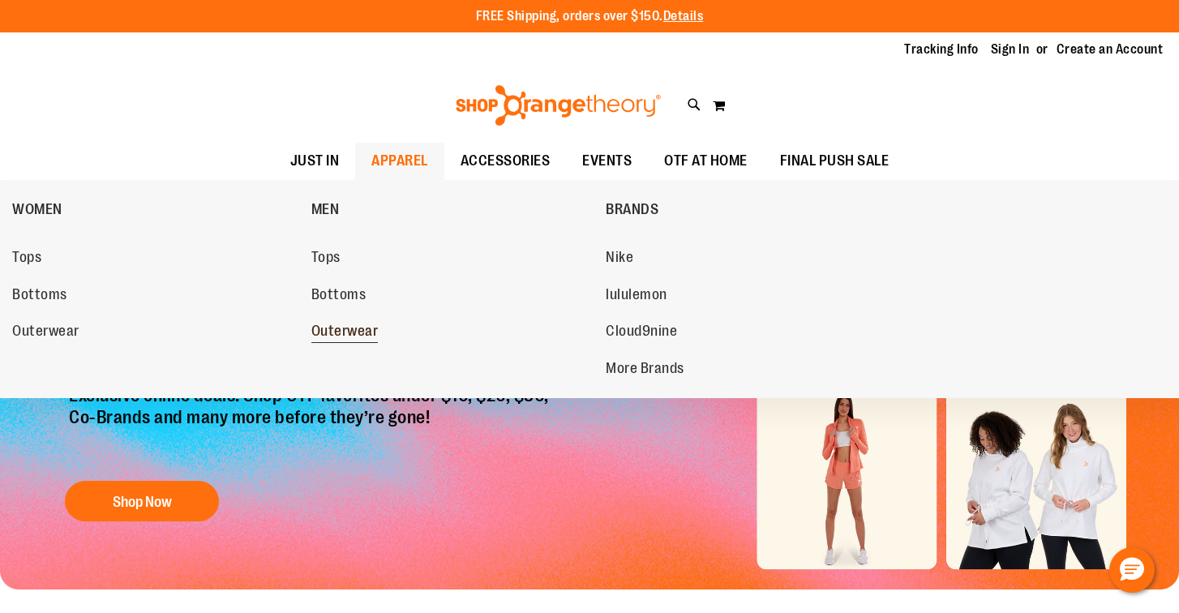
click at [340, 329] on span "Outerwear" at bounding box center [344, 333] width 67 height 20
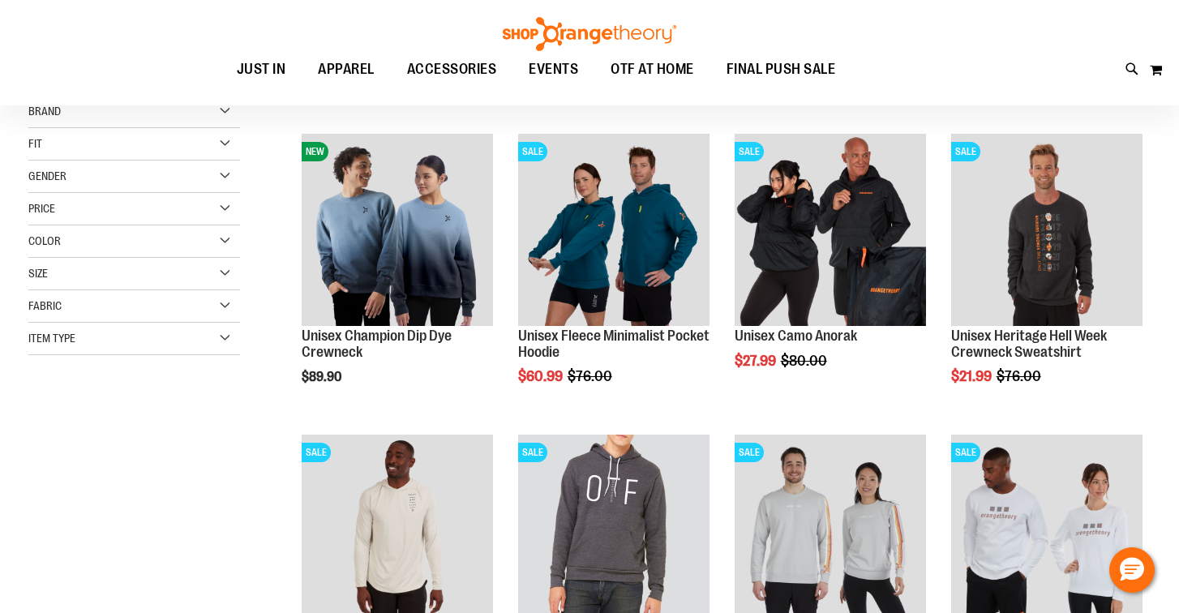
scroll to position [199, 0]
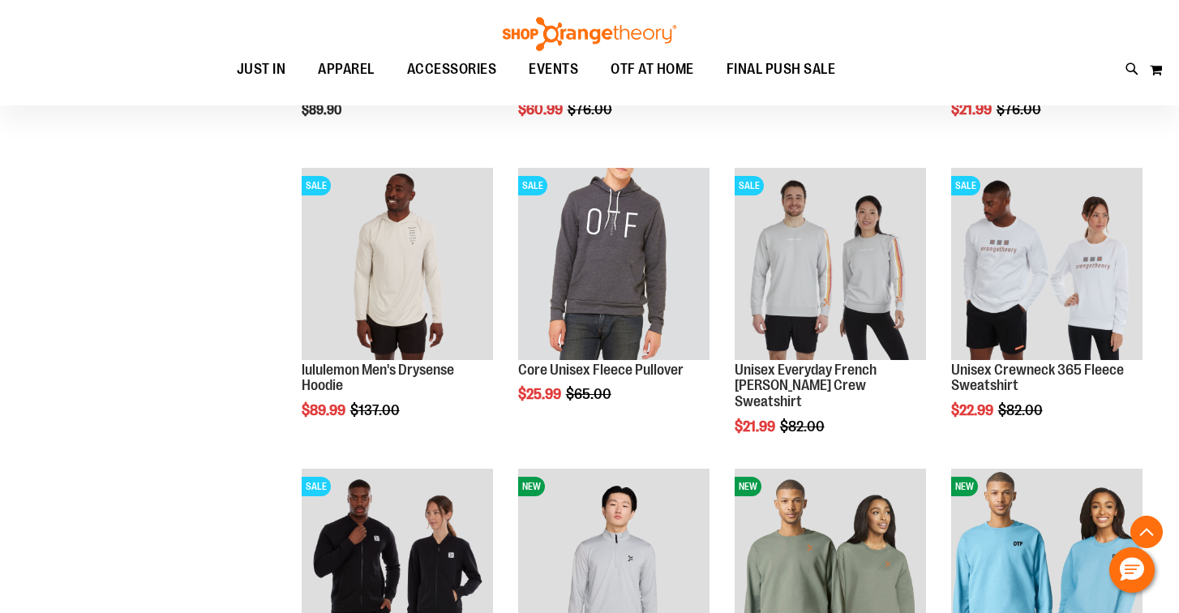
scroll to position [642, 0]
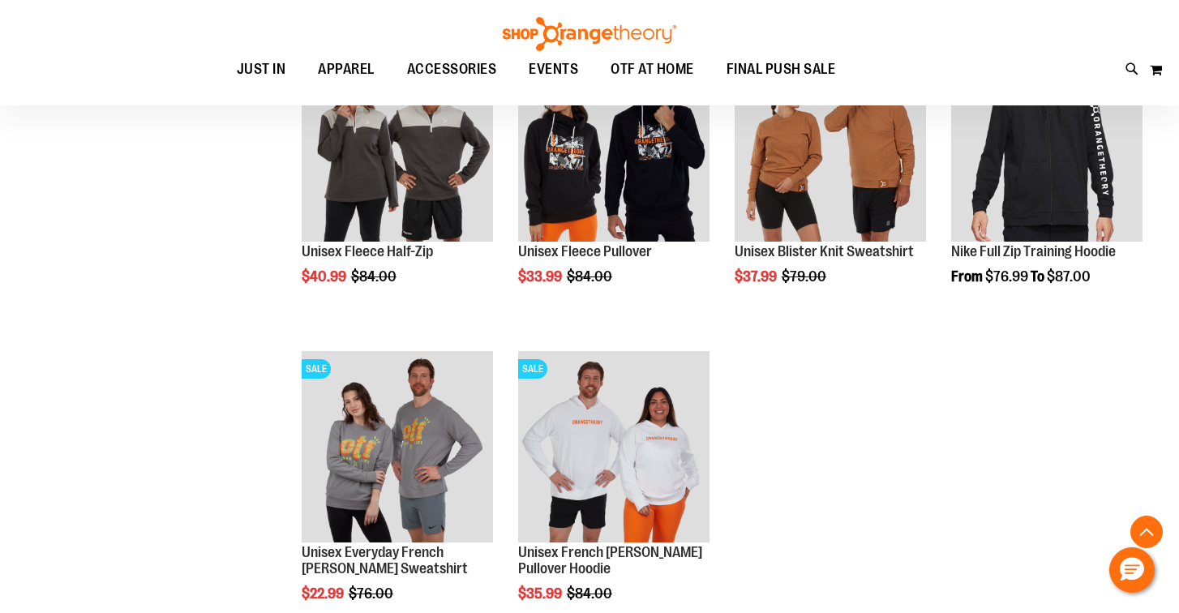
scroll to position [2085, 0]
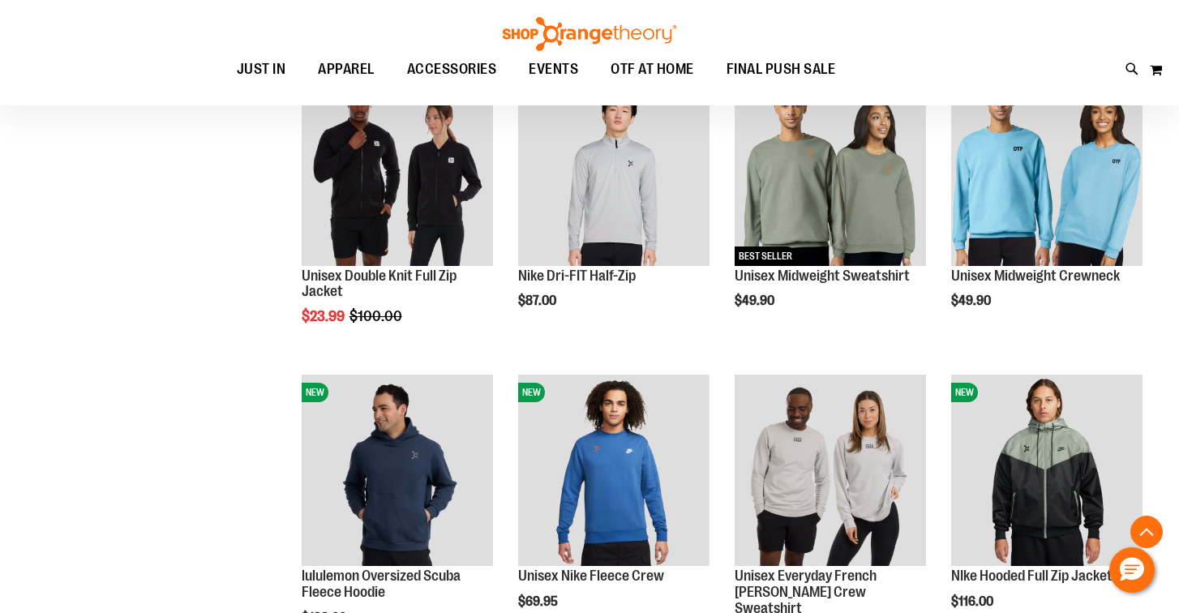
scroll to position [192, 0]
